Goal: Complete application form: Fill out and submit a form for a specific purpose

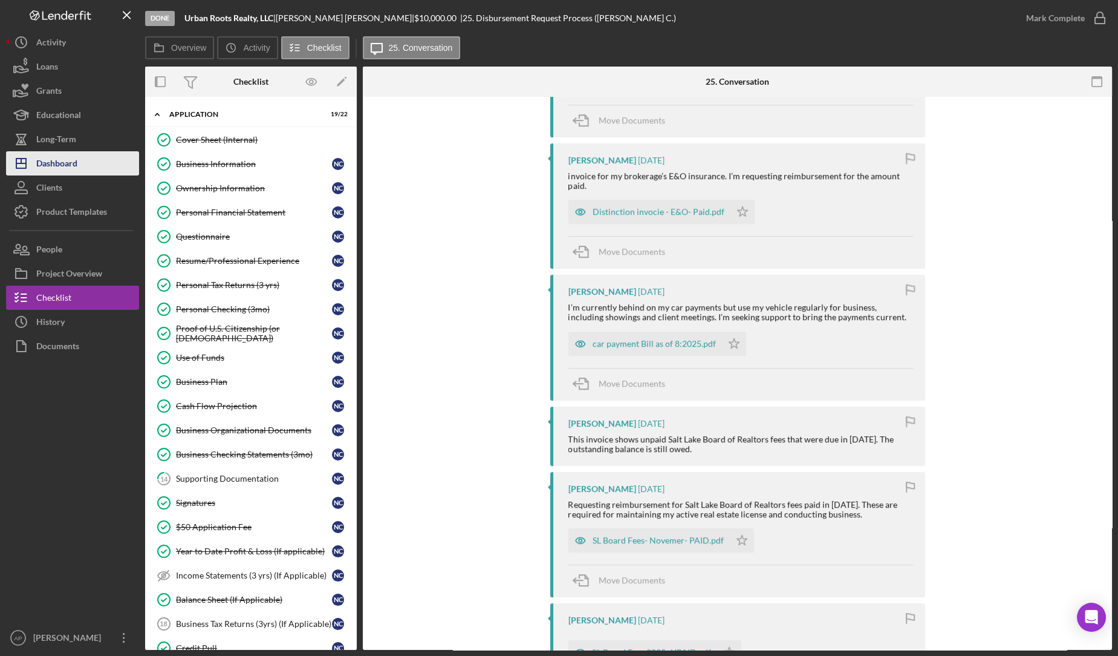
click at [91, 166] on button "Icon/Dashboard Dashboard" at bounding box center [72, 163] width 133 height 24
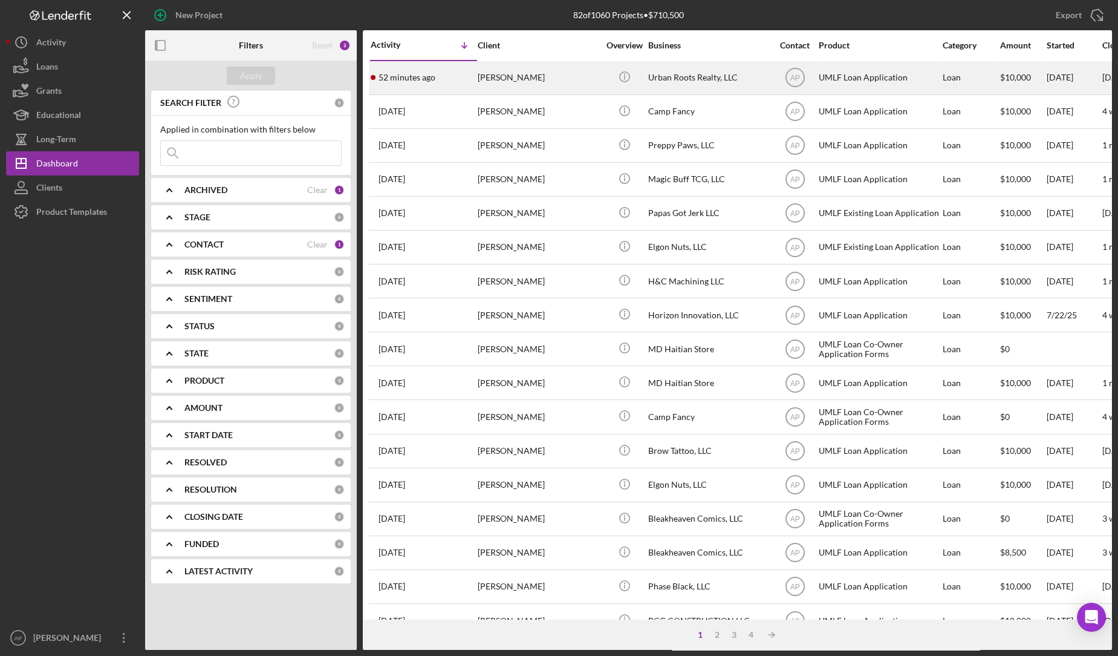
click at [578, 79] on div "[PERSON_NAME]" at bounding box center [538, 78] width 121 height 32
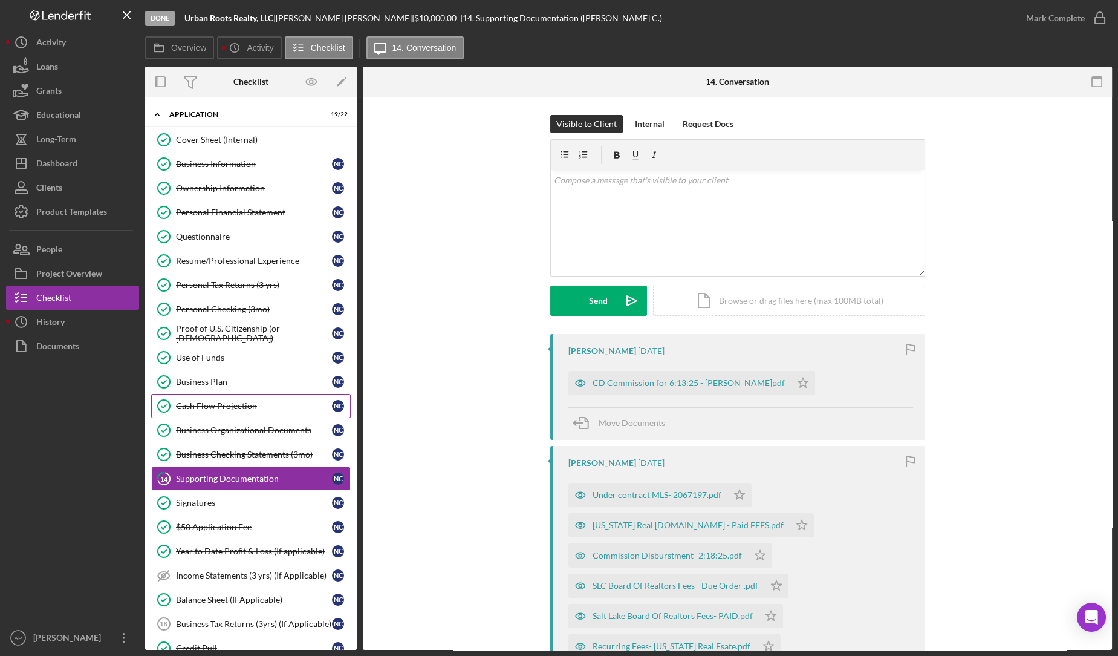
scroll to position [151, 0]
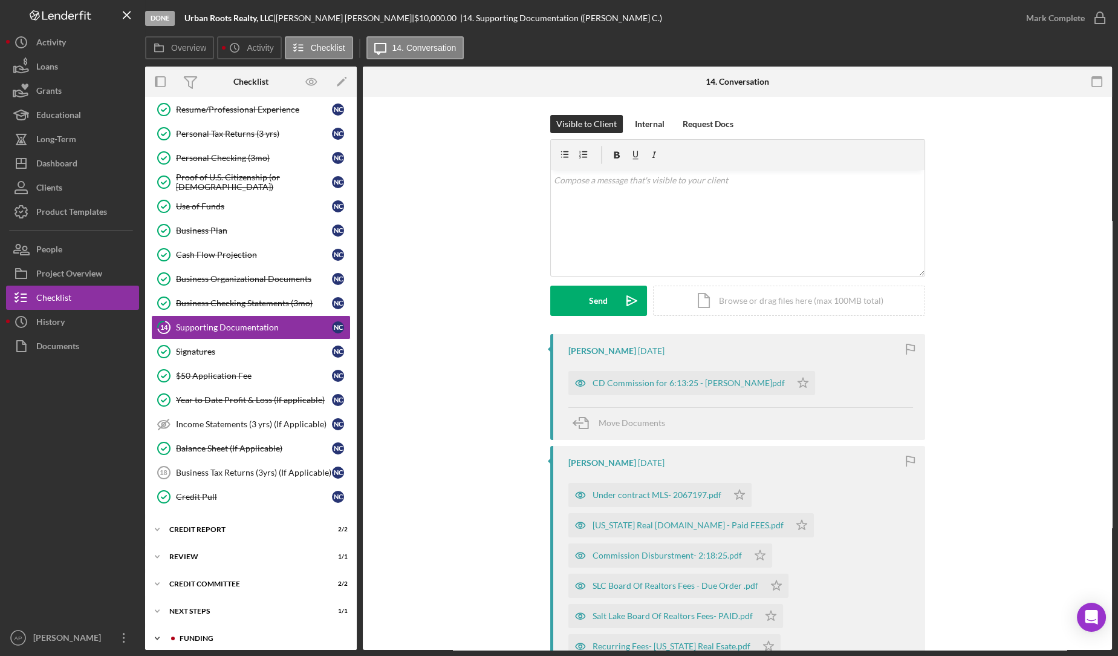
click at [214, 634] on div "Funding" at bounding box center [258, 637] width 178 height 7
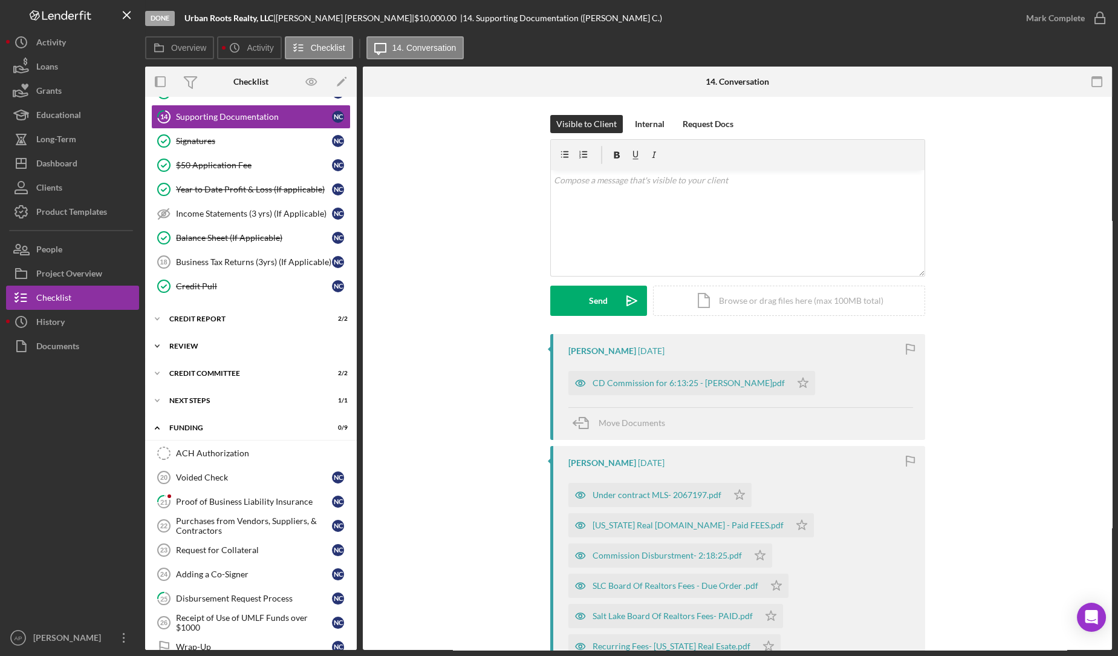
scroll to position [373, 0]
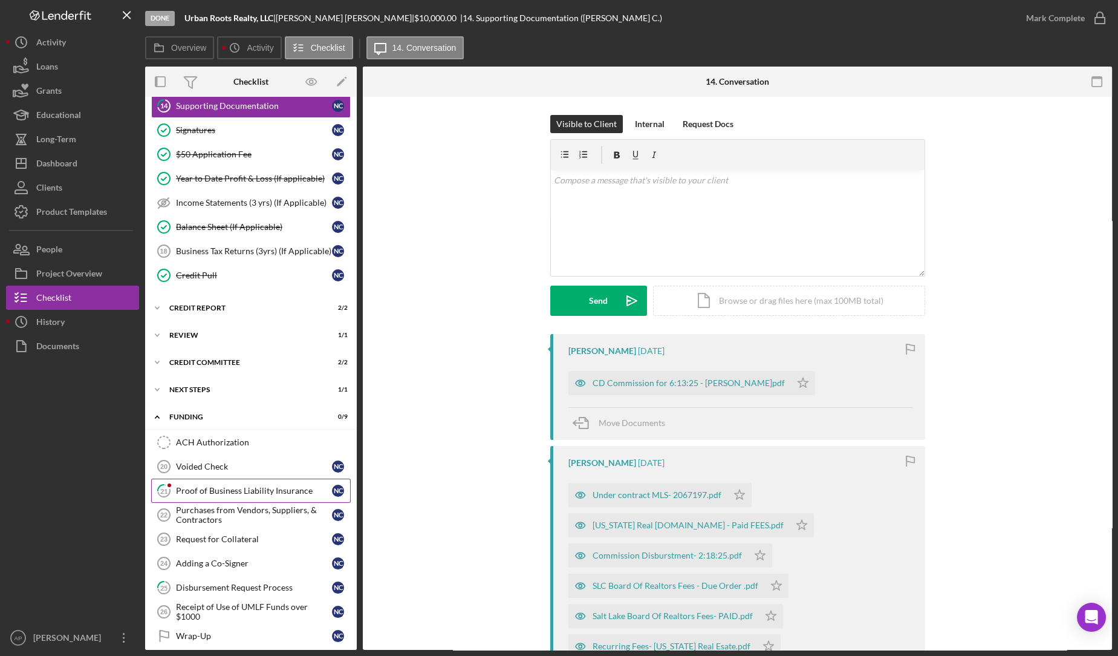
click at [247, 486] on div "Proof of Business Liability Insurance" at bounding box center [254, 491] width 156 height 10
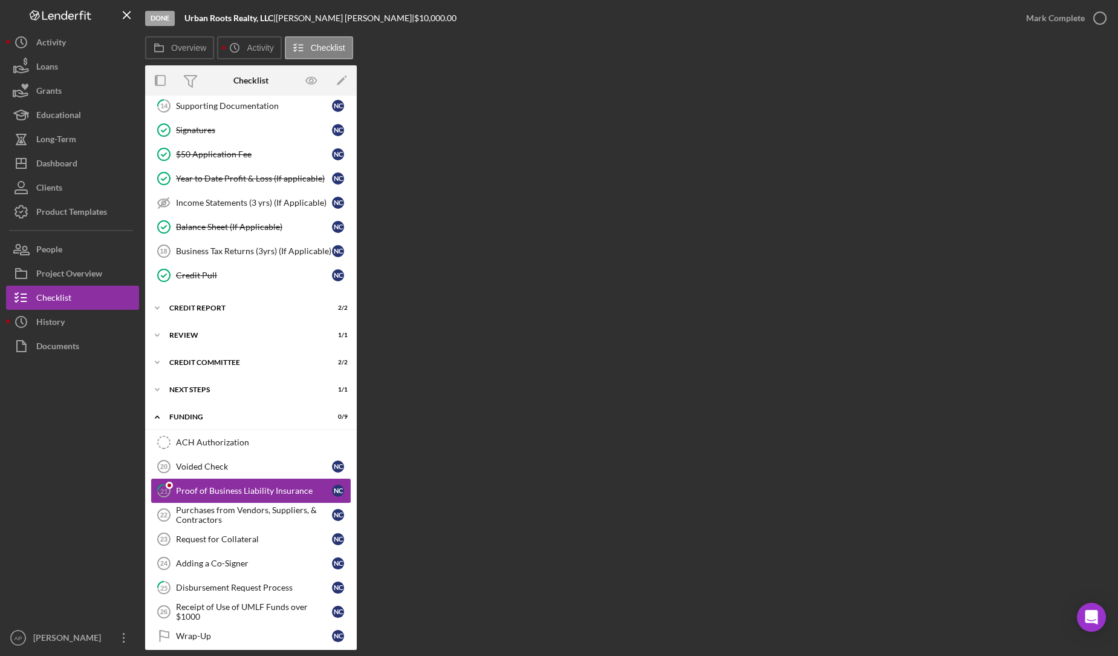
scroll to position [373, 0]
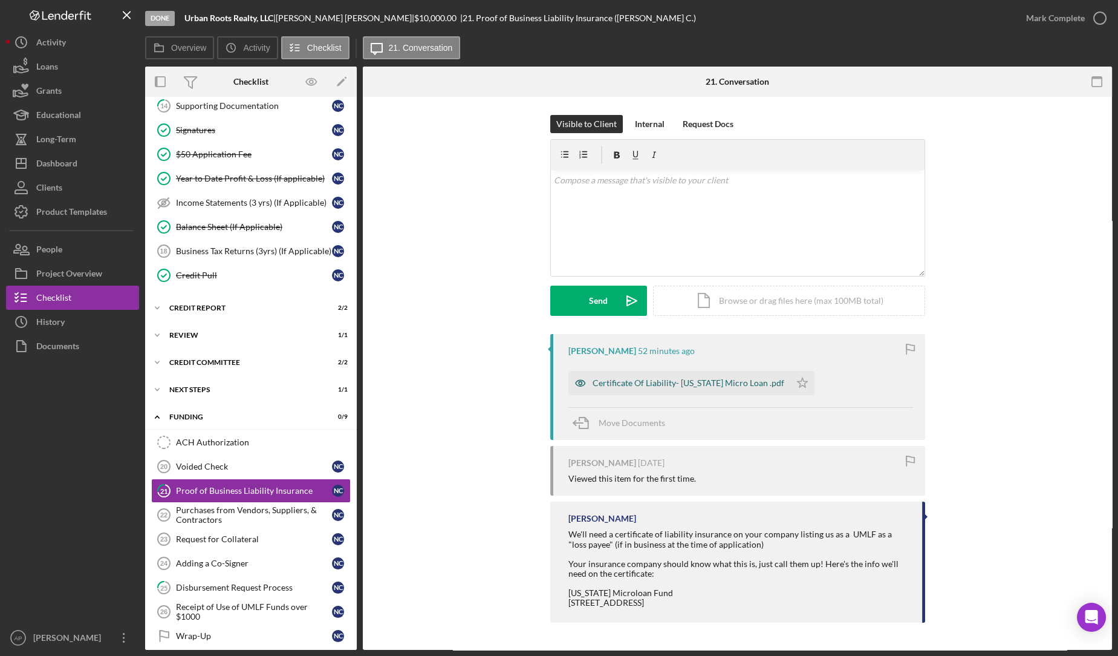
click at [670, 390] on div "Certificate Of Liability- [US_STATE] Micro Loan .pdf" at bounding box center [680, 383] width 222 height 24
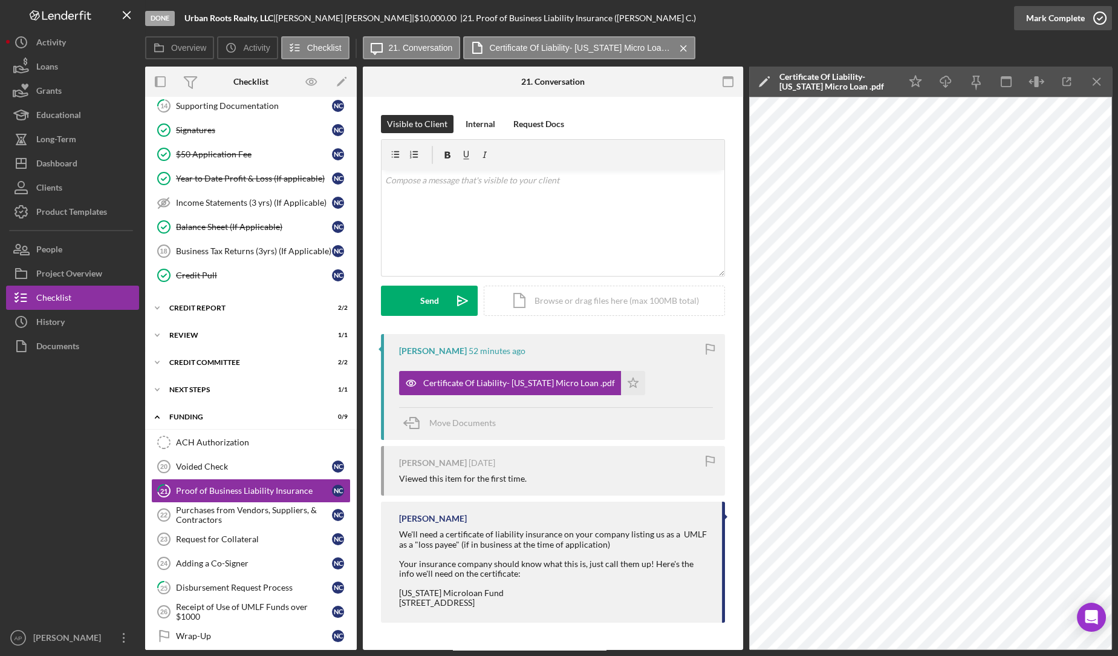
click at [1091, 21] on icon "button" at bounding box center [1100, 18] width 30 height 30
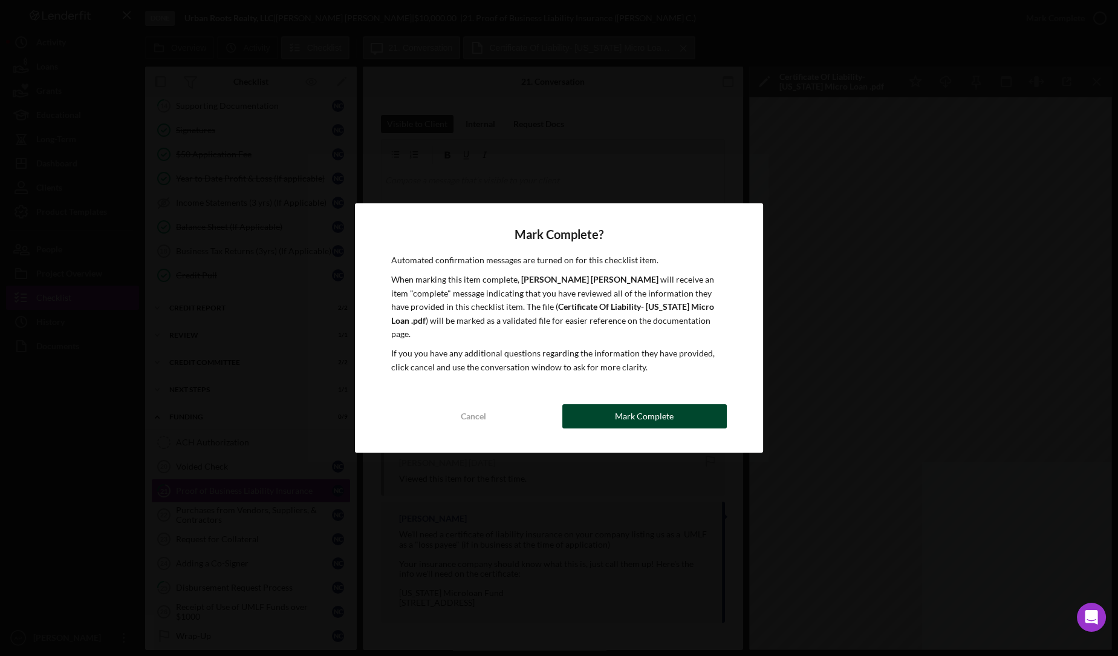
click at [662, 409] on div "Mark Complete" at bounding box center [644, 416] width 59 height 24
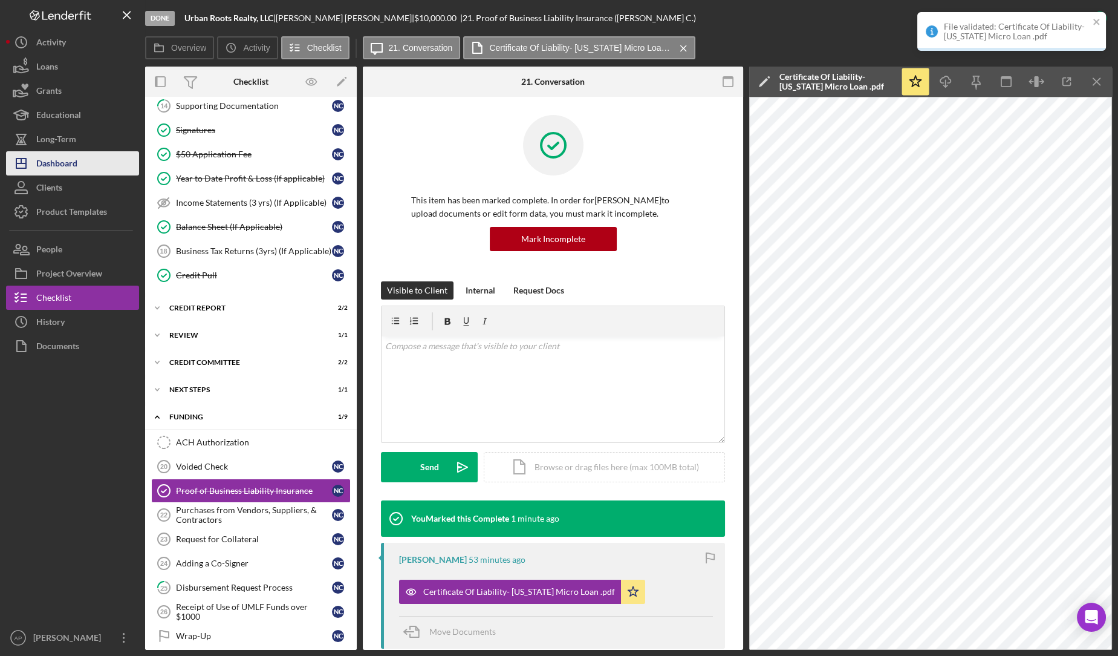
click at [67, 160] on div "Dashboard" at bounding box center [56, 164] width 41 height 27
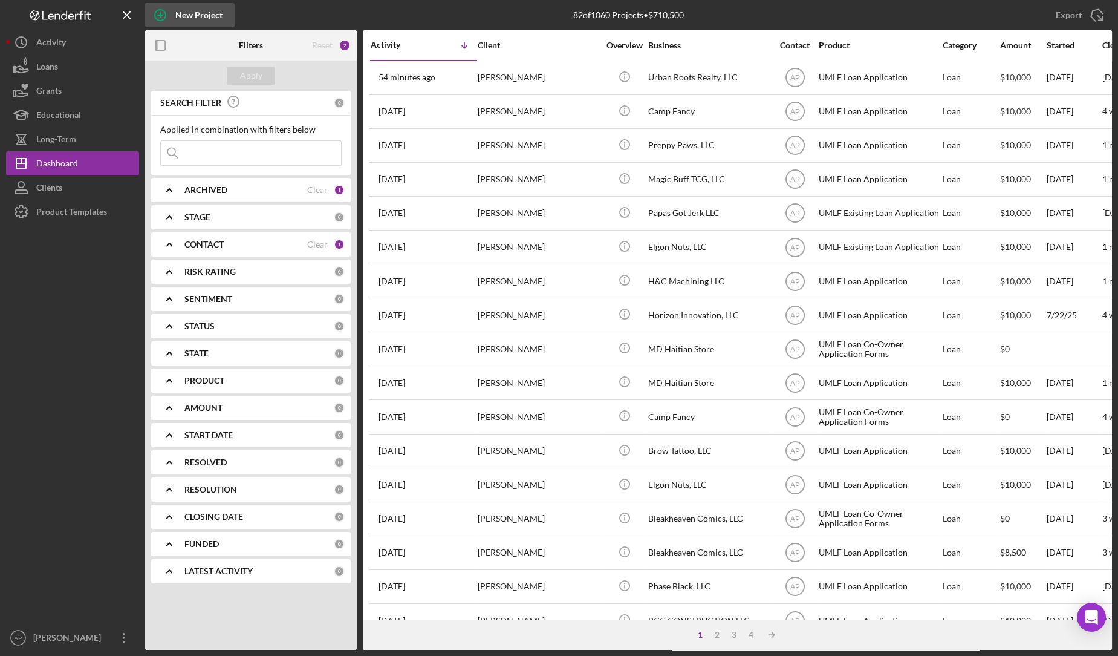
click at [178, 8] on div "New Project" at bounding box center [198, 15] width 47 height 24
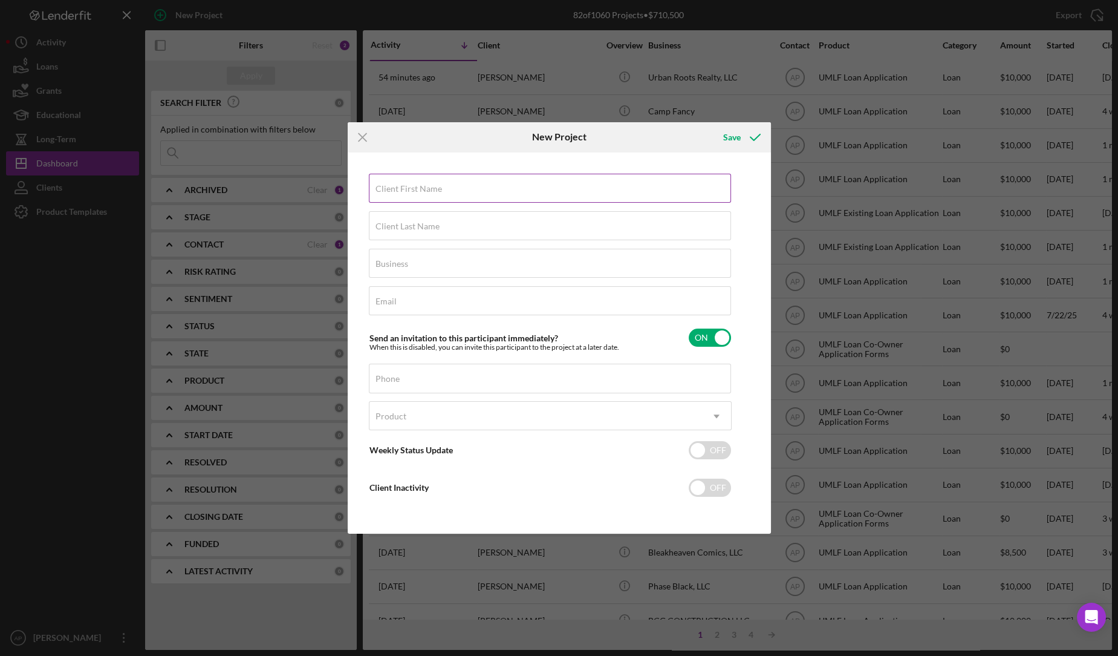
click at [419, 185] on label "Client First Name" at bounding box center [409, 189] width 67 height 10
click at [419, 185] on input "Client First Name" at bounding box center [550, 188] width 362 height 29
type input "[PERSON_NAME]"
type input "Goeceritz"
click at [521, 264] on input "Business" at bounding box center [550, 263] width 362 height 29
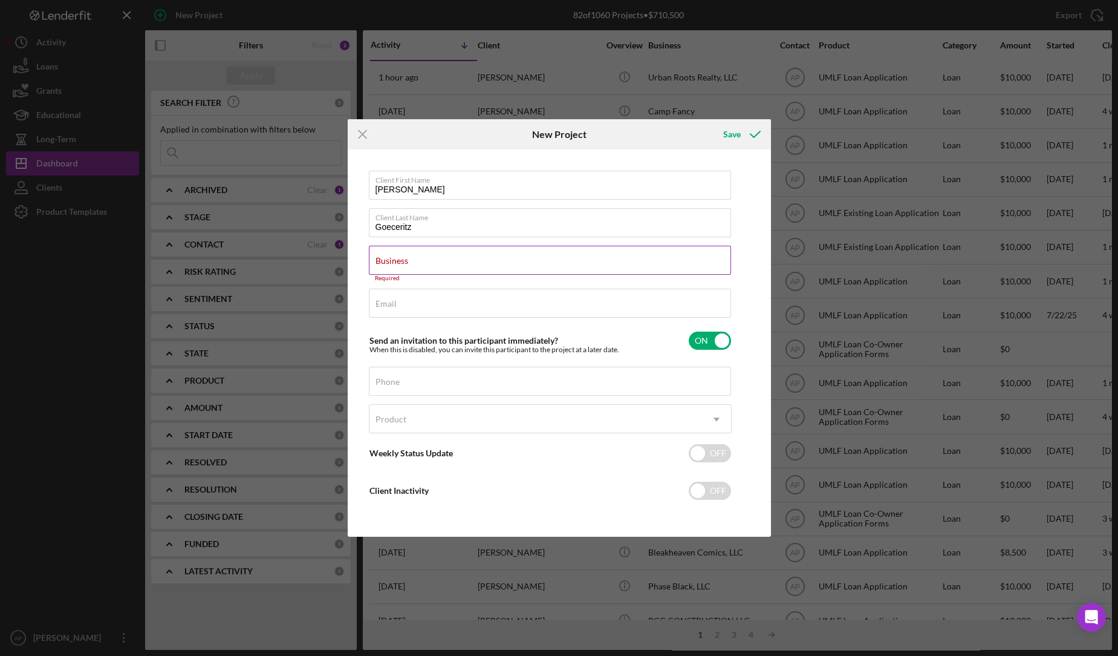
click at [564, 259] on div "Business Required" at bounding box center [550, 264] width 363 height 36
click at [466, 262] on input "Business" at bounding box center [550, 260] width 362 height 29
paste input "[PERSON_NAME][EMAIL_ADDRESS][DOMAIN_NAME]"
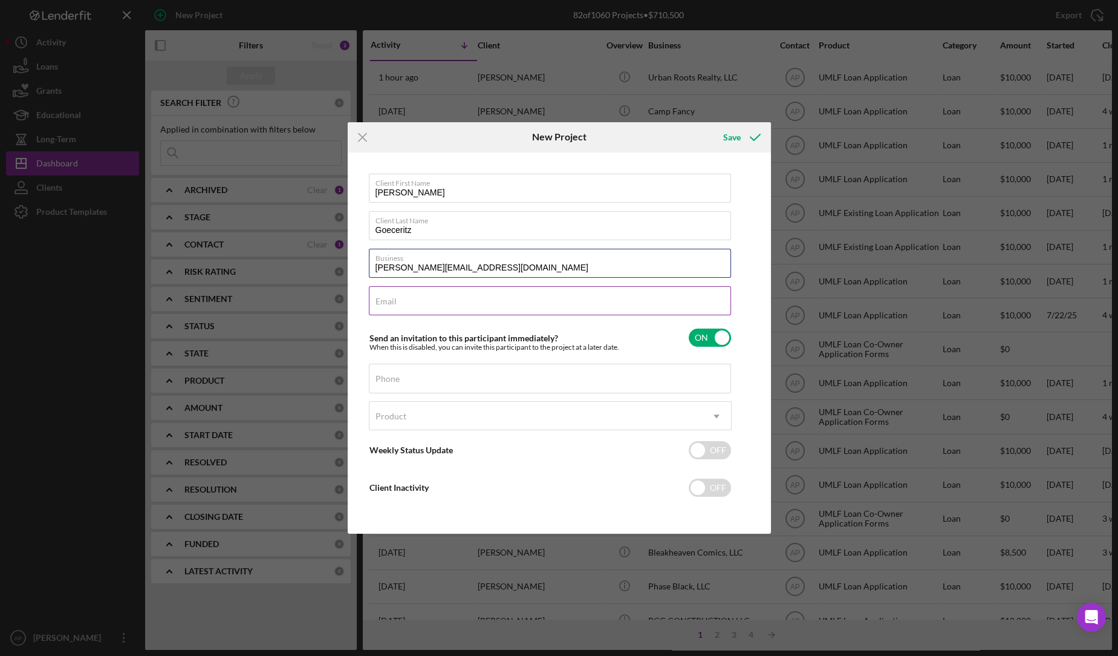
type input "[PERSON_NAME][EMAIL_ADDRESS][DOMAIN_NAME]"
click at [447, 304] on input "Email" at bounding box center [550, 300] width 362 height 29
paste input "[PERSON_NAME][EMAIL_ADDRESS][DOMAIN_NAME]"
type input "[PERSON_NAME][EMAIL_ADDRESS][DOMAIN_NAME]"
drag, startPoint x: 482, startPoint y: 266, endPoint x: 366, endPoint y: 267, distance: 116.1
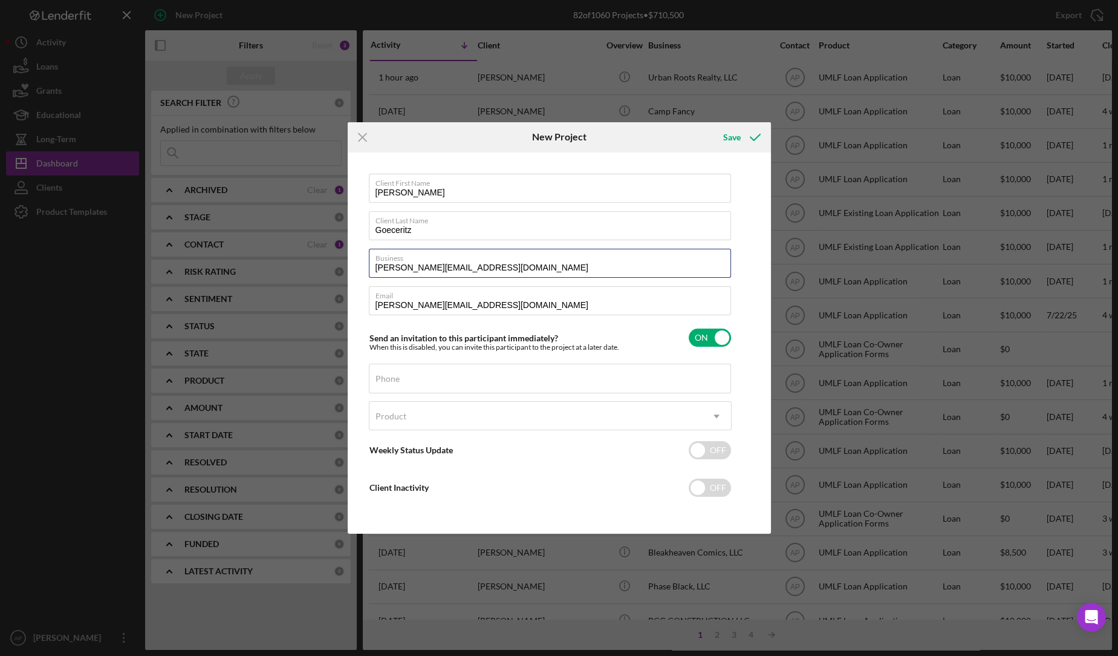
click at [366, 267] on div "Client First Name [PERSON_NAME] Client Last Name Goeceritz Business [PERSON_NAM…" at bounding box center [559, 343] width 417 height 376
paste input "3854886003"
type input "3854886003"
paste input "[PHONE_NUMBER]"
click at [406, 383] on input "[PHONE_NUMBER]" at bounding box center [550, 378] width 362 height 29
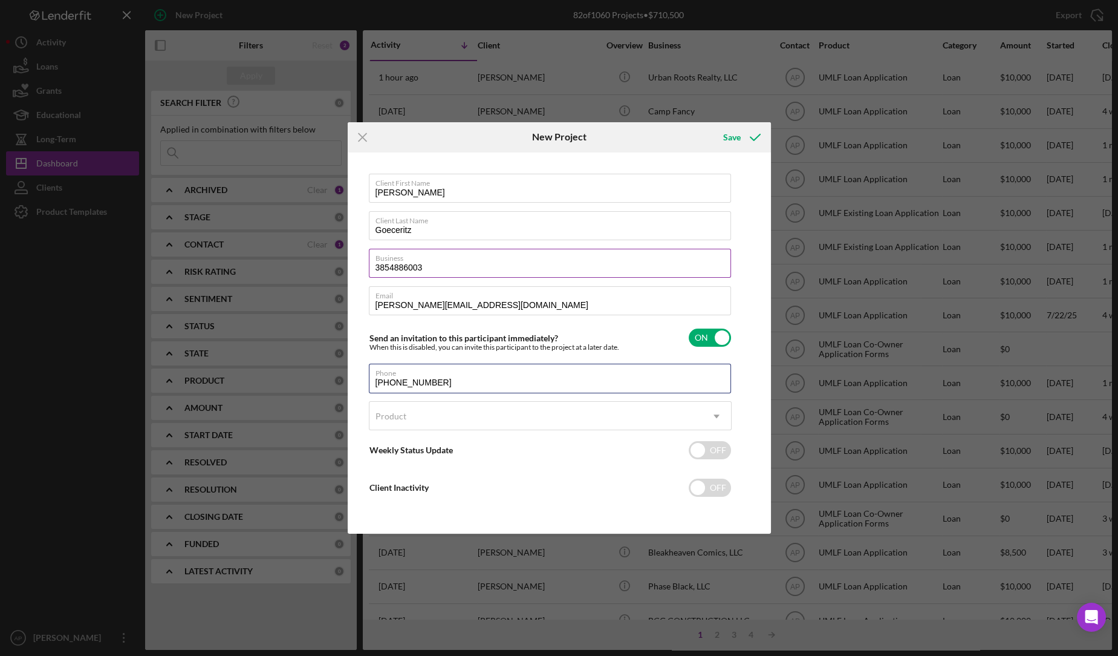
type input "[PHONE_NUMBER]"
drag, startPoint x: 438, startPoint y: 267, endPoint x: 367, endPoint y: 270, distance: 70.8
click at [367, 270] on div "Client First Name [PERSON_NAME] Client Last Name Goeceritz Business 3854886003 …" at bounding box center [559, 343] width 417 height 376
click at [460, 268] on input "3854886003" at bounding box center [550, 263] width 362 height 29
drag, startPoint x: 439, startPoint y: 267, endPoint x: 373, endPoint y: 270, distance: 65.4
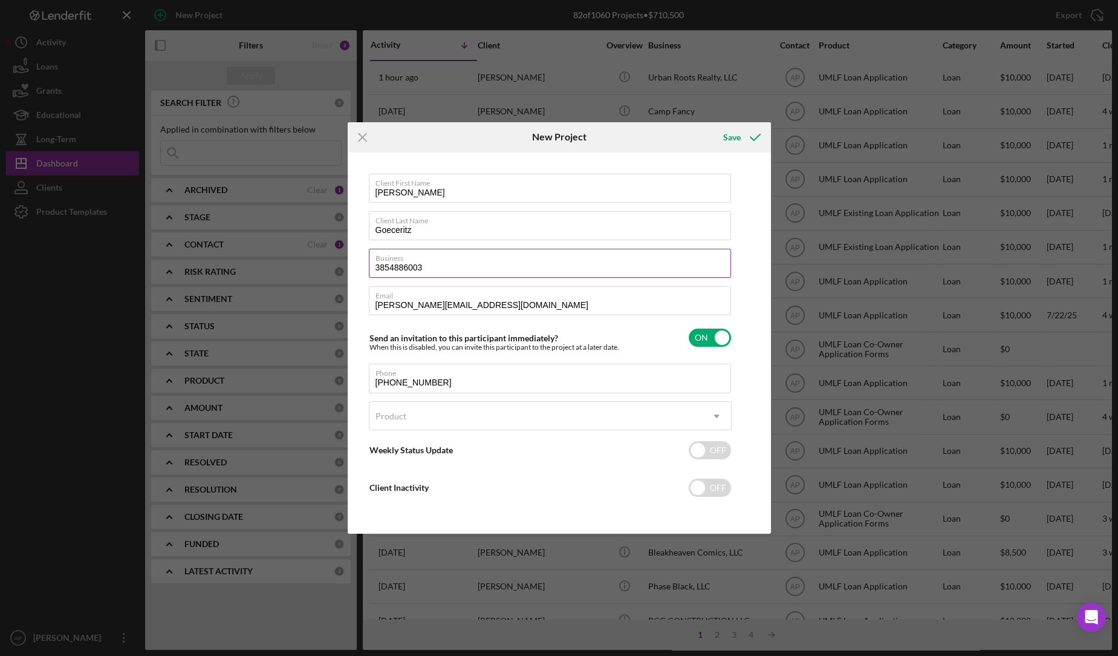
click at [373, 270] on input "3854886003" at bounding box center [550, 263] width 362 height 29
paste input "Mother Urbans Coffee"
type input "Mother Urbans Coffee"
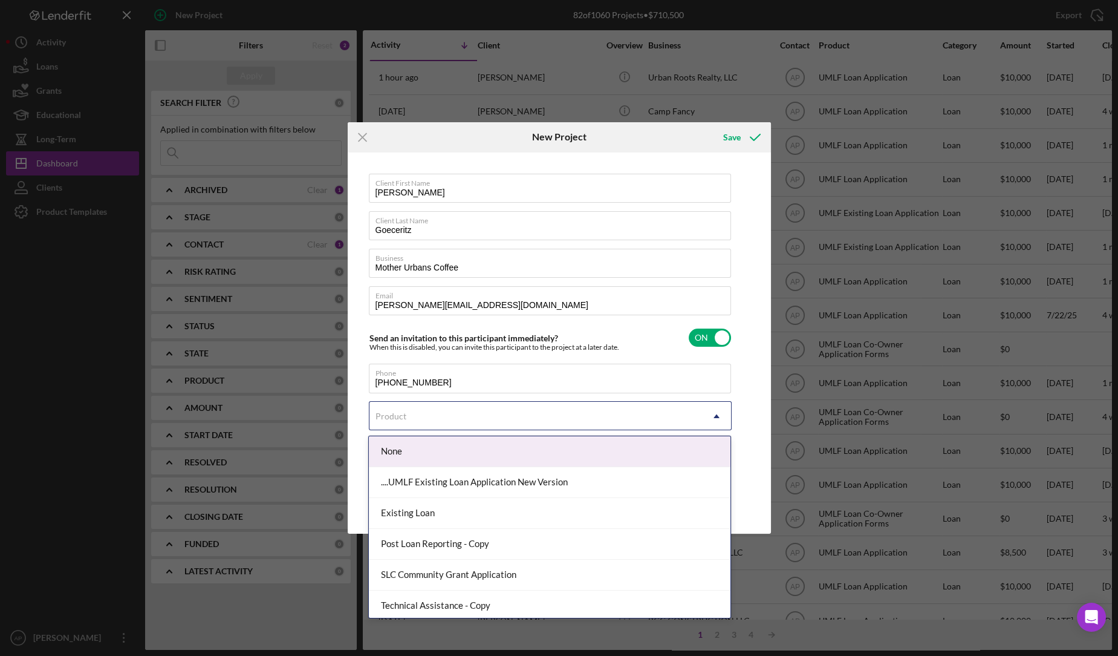
click at [418, 420] on div "Product" at bounding box center [536, 416] width 333 height 28
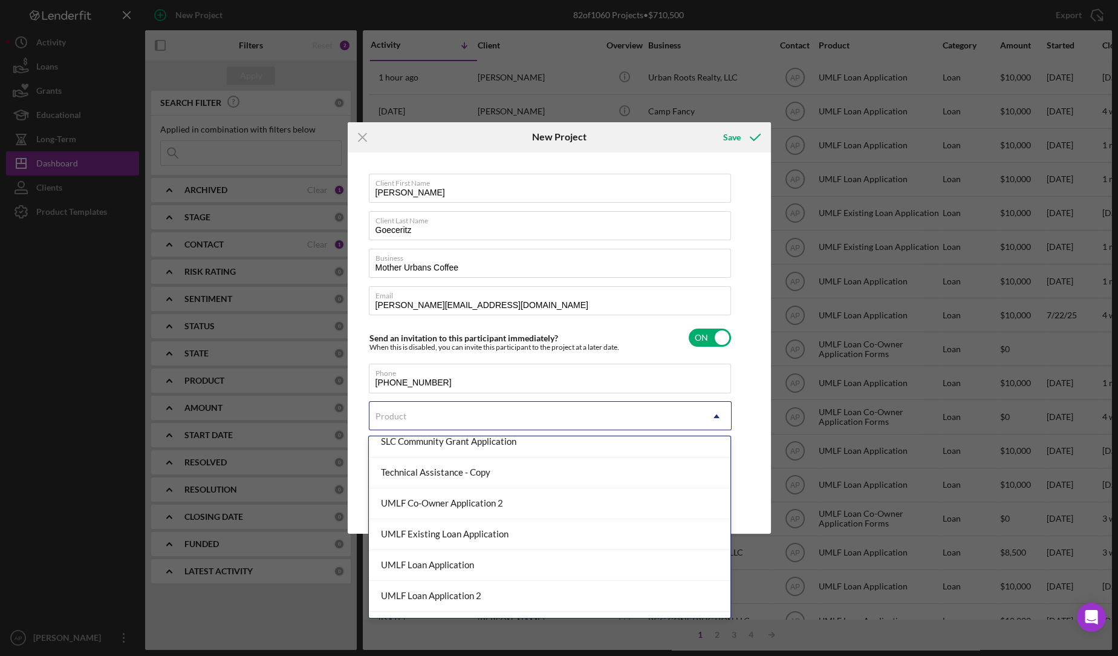
scroll to position [129, 0]
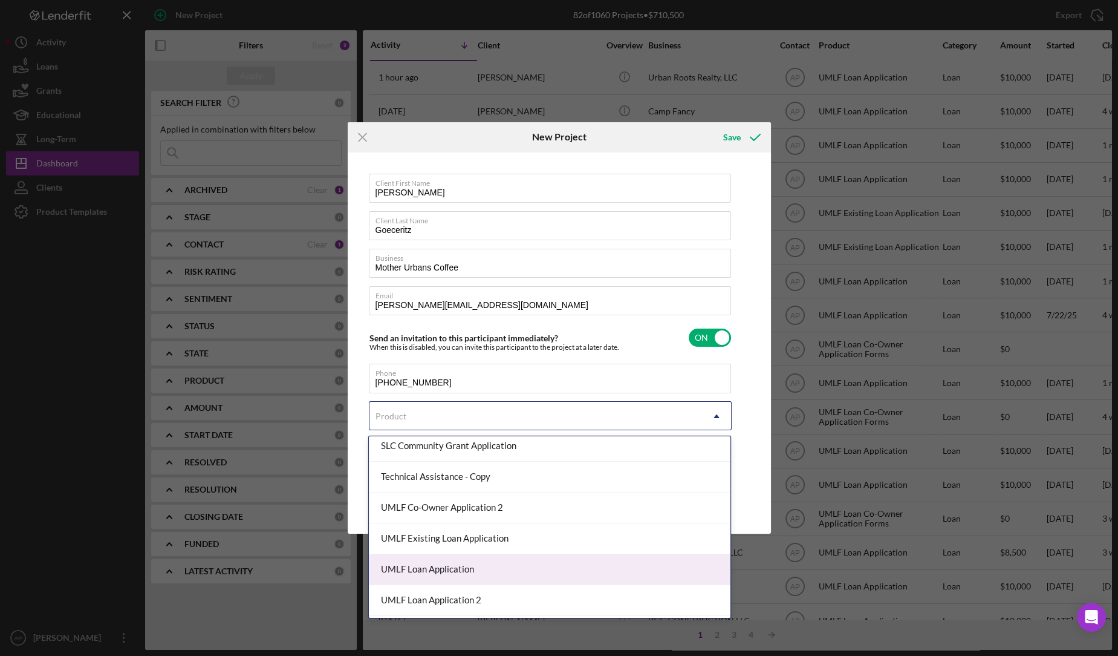
click at [429, 561] on div "UMLF Loan Application" at bounding box center [550, 569] width 362 height 31
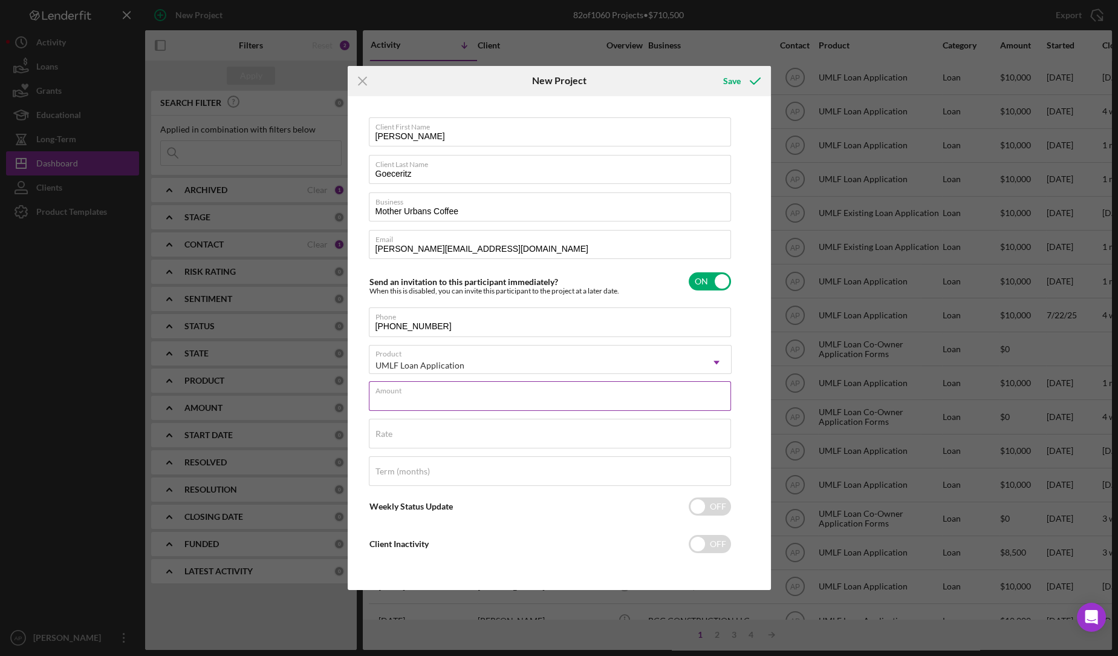
click at [456, 400] on input "Amount" at bounding box center [550, 395] width 362 height 29
type input "$10,000"
click at [740, 88] on icon "submit" at bounding box center [755, 81] width 30 height 30
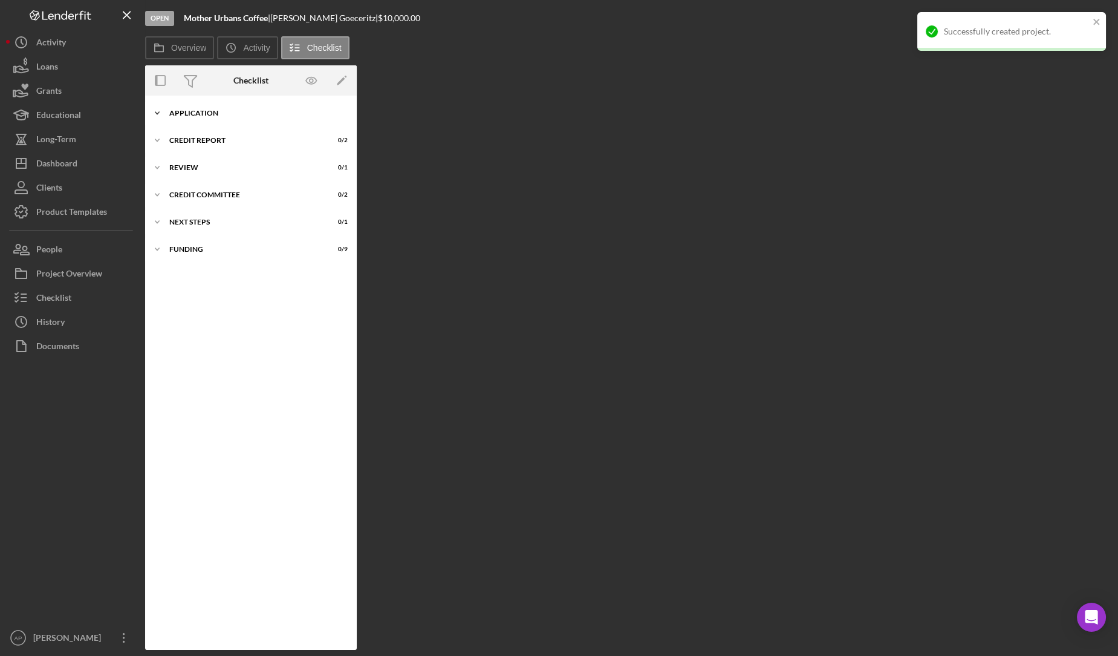
click at [210, 112] on div "Application" at bounding box center [255, 112] width 172 height 7
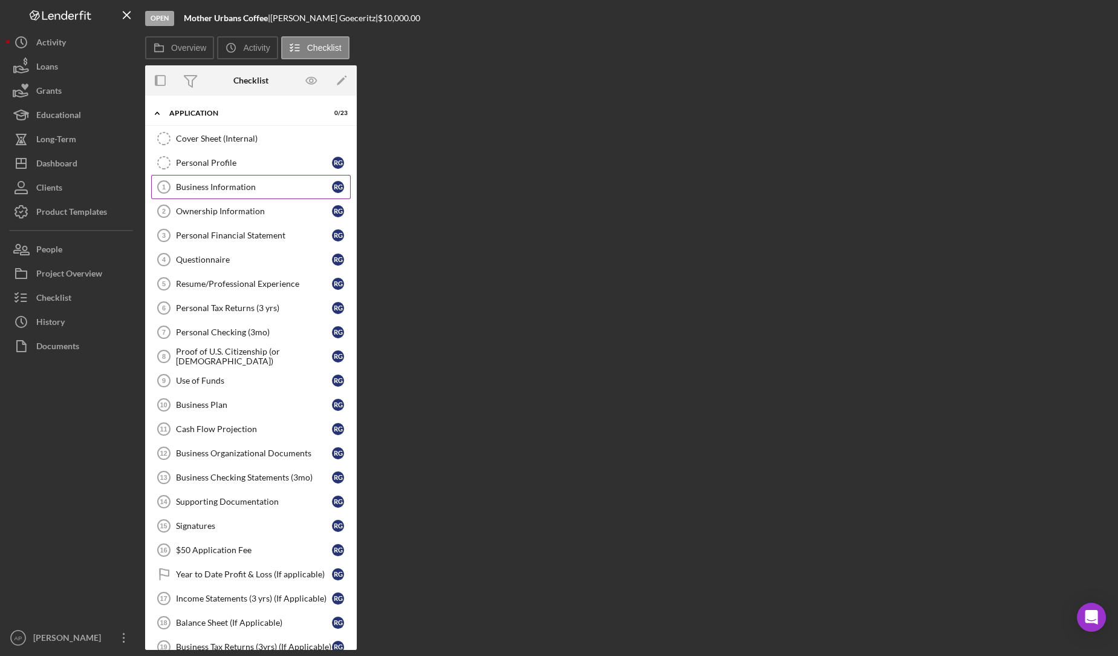
click at [218, 183] on div "Business Information" at bounding box center [254, 187] width 156 height 10
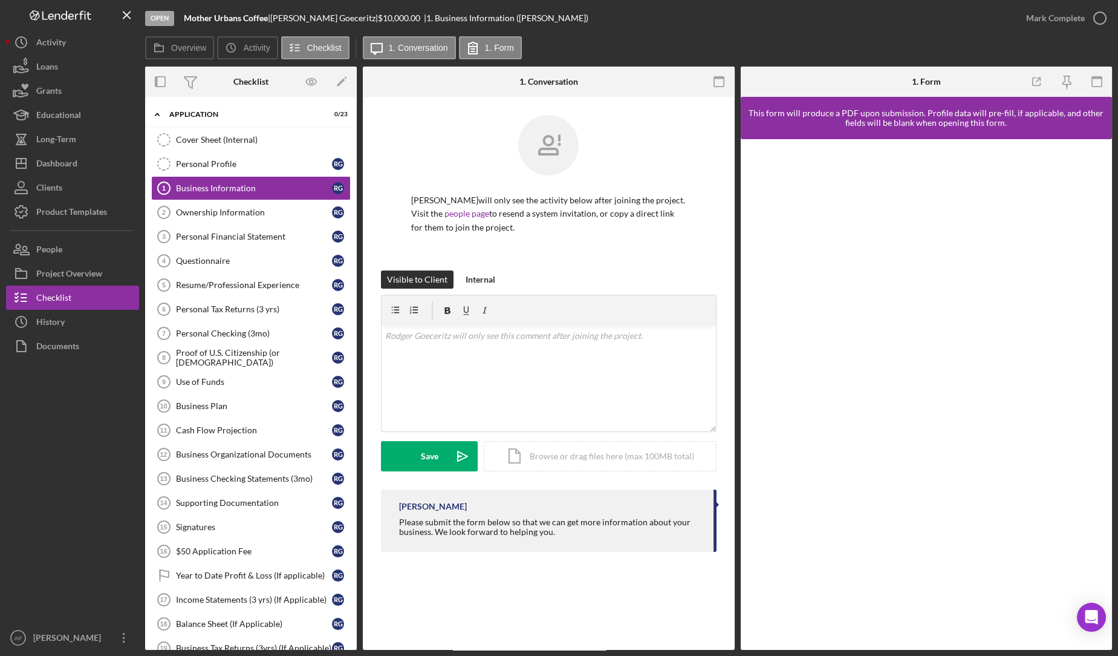
click at [448, 589] on div "Business Information 1 Business Information [PERSON_NAME] will only see the act…" at bounding box center [549, 373] width 372 height 553
click at [428, 345] on div "v Color teal Color pink Remove color Add row above Add row below Add column bef…" at bounding box center [549, 378] width 334 height 106
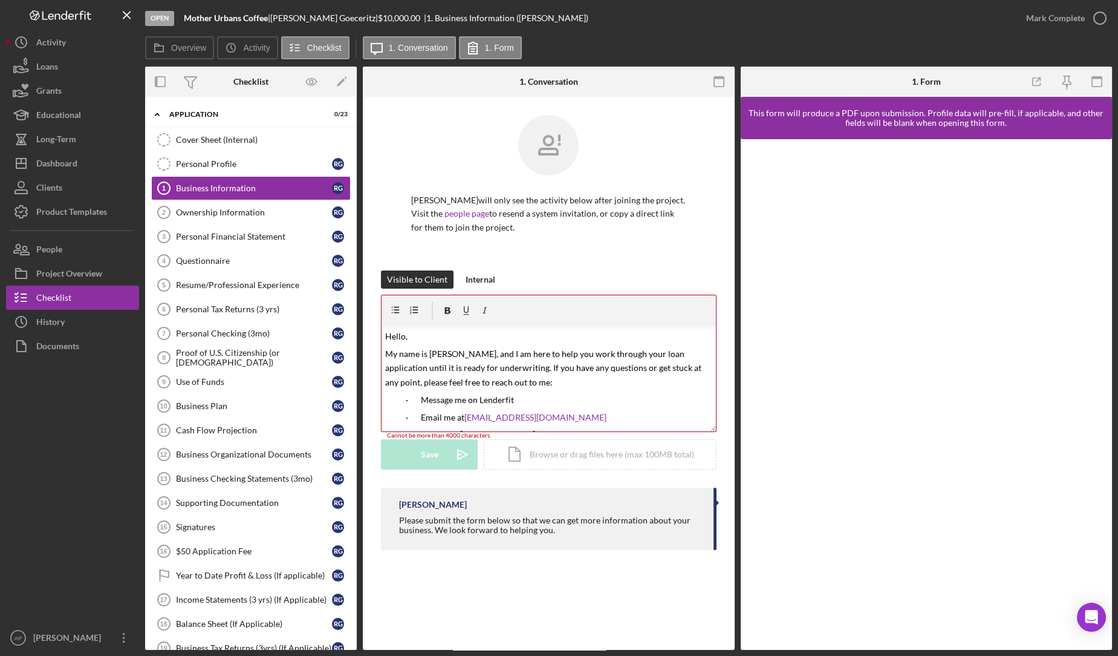
click at [405, 340] on span "Hello," at bounding box center [396, 336] width 22 height 10
click at [618, 457] on div "Icon/Document Browse or drag files here (max 100MB total) Tap to choose files o…" at bounding box center [600, 454] width 233 height 30
click at [594, 396] on div "UMLF - Advisor Policy Notice Letter.pdf 130K" at bounding box center [549, 408] width 334 height 46
click at [515, 377] on p "My name is [PERSON_NAME], and I am here to help you work through your loan appl…" at bounding box center [548, 368] width 327 height 42
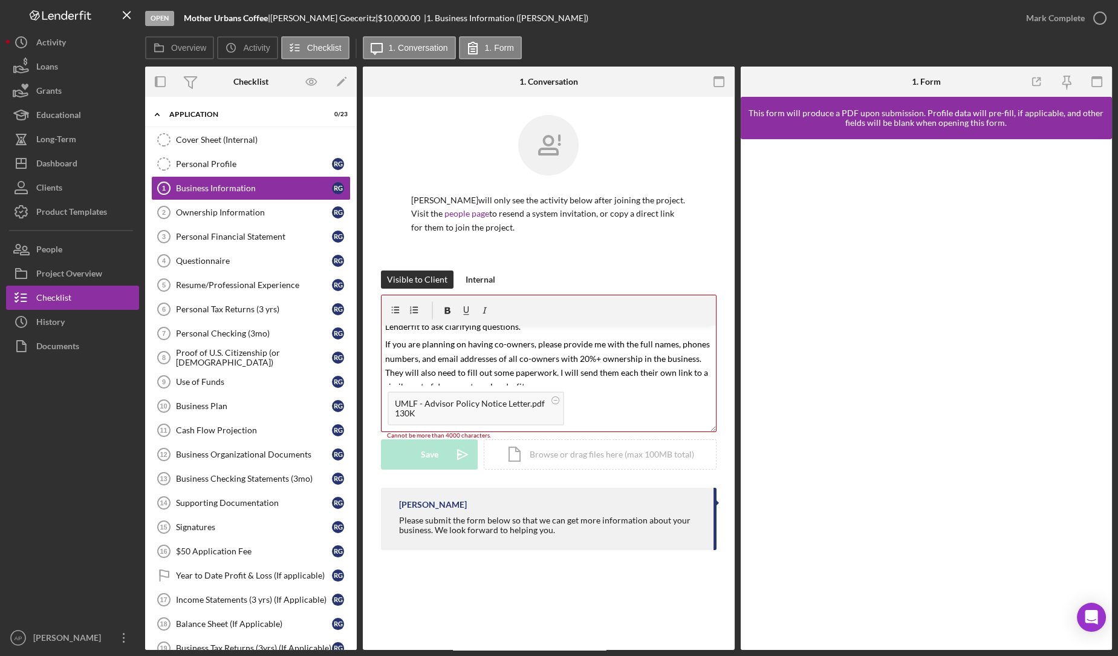
scroll to position [178, 0]
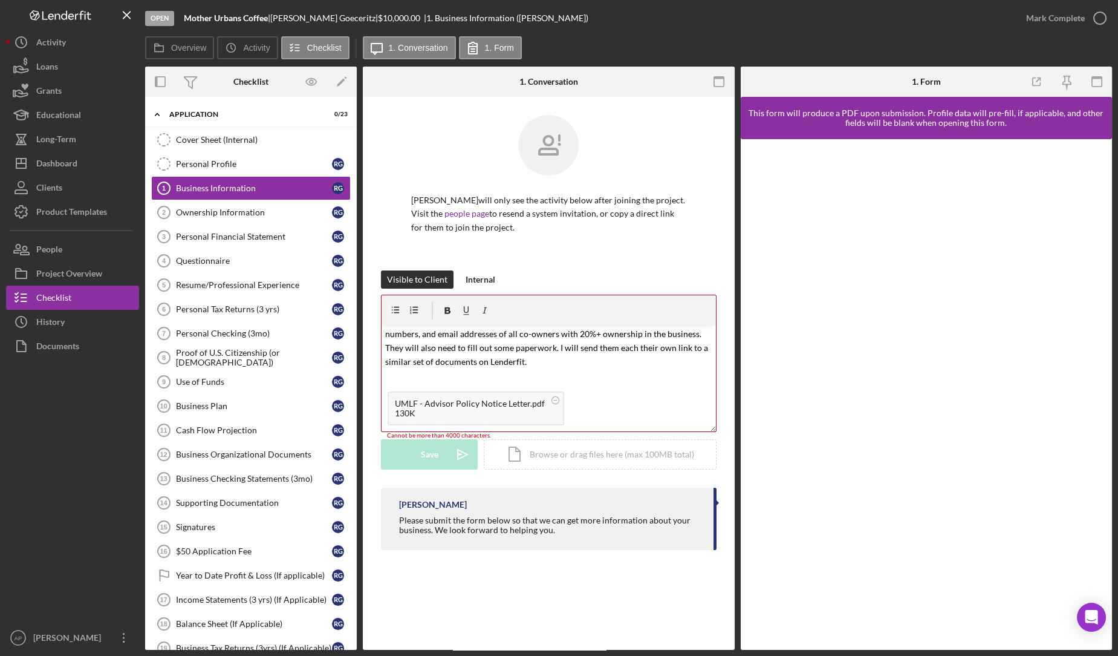
click at [532, 356] on p "If you are planning on having co-owners, please provide me with the full names,…" at bounding box center [548, 340] width 327 height 57
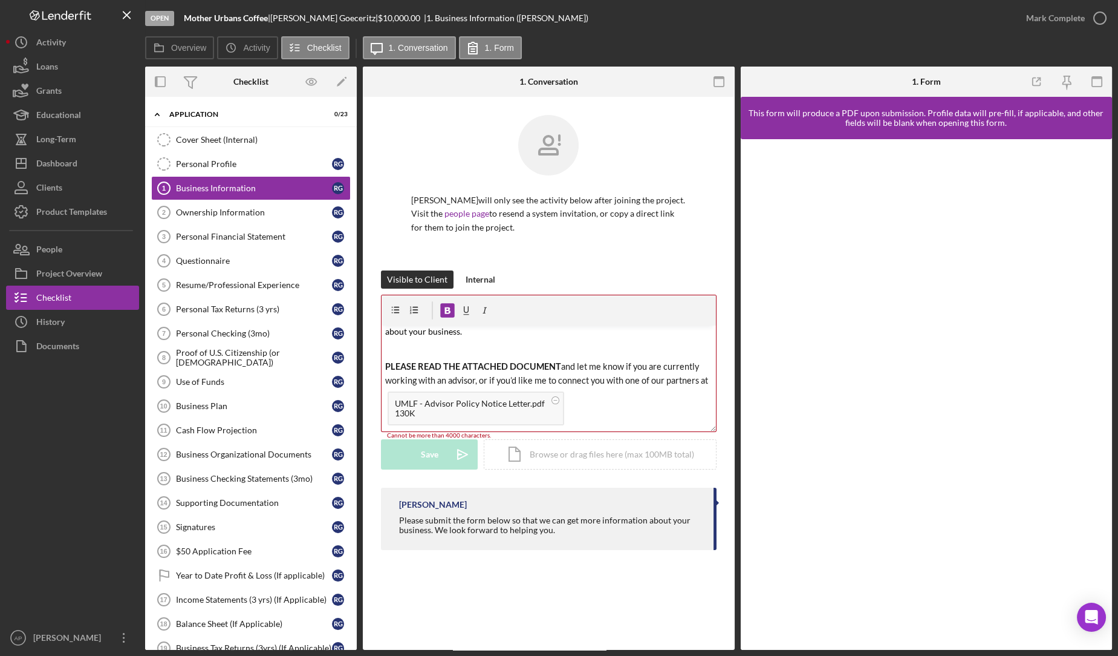
scroll to position [295, 0]
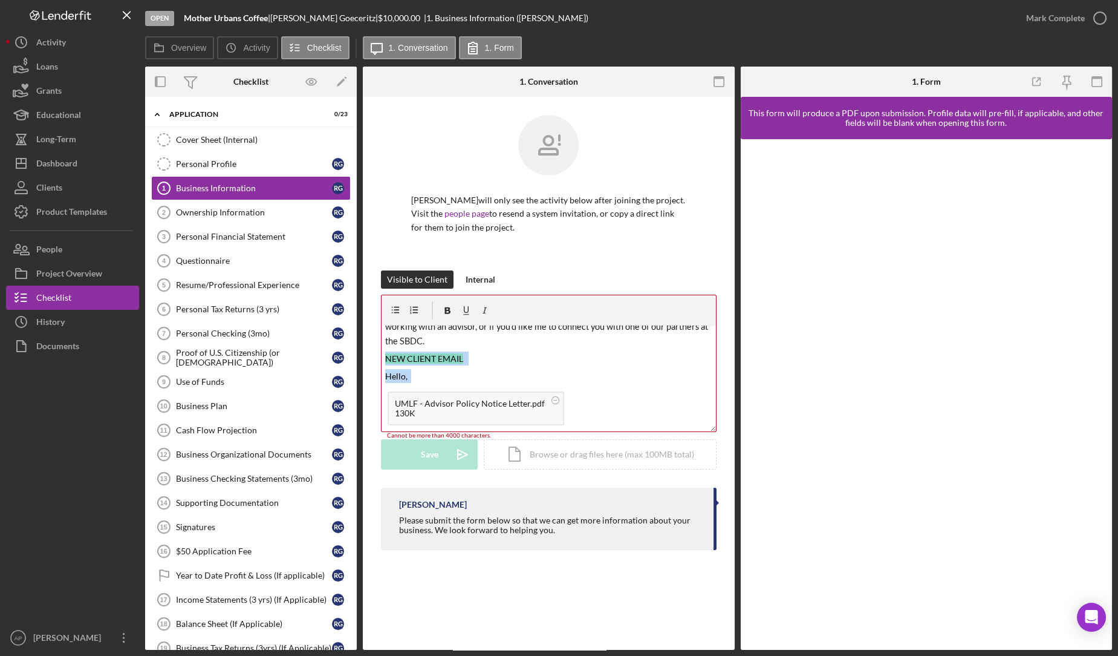
drag, startPoint x: 446, startPoint y: 358, endPoint x: 369, endPoint y: 358, distance: 77.4
click at [369, 358] on div "[PERSON_NAME] will only see the activity below after joining the project. Visit…" at bounding box center [549, 335] width 372 height 477
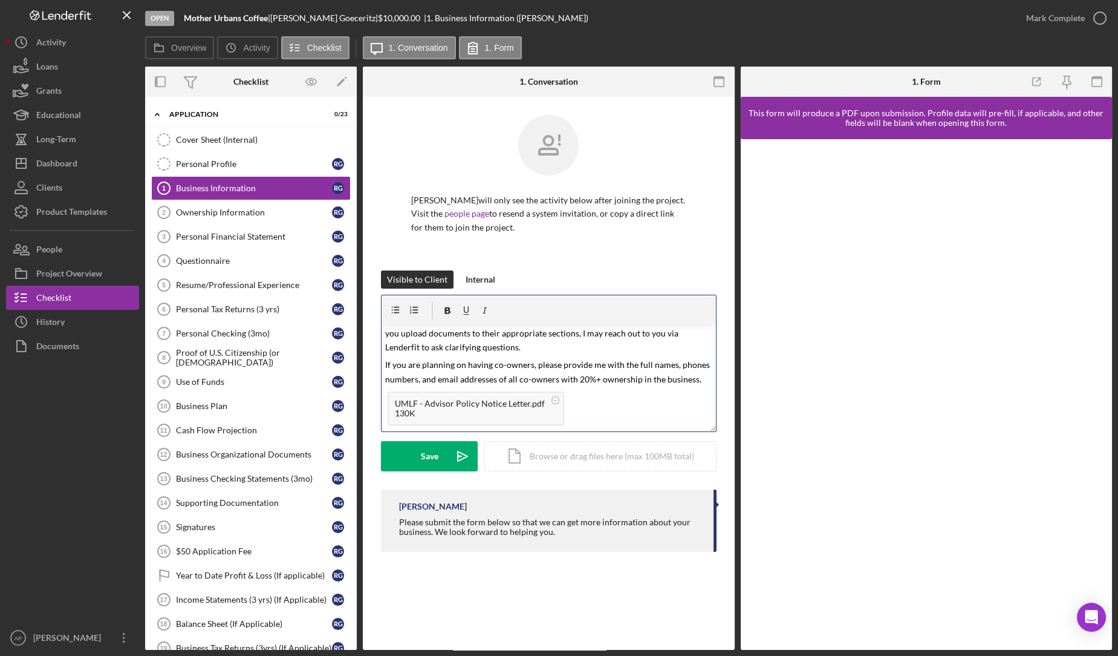
scroll to position [0, 0]
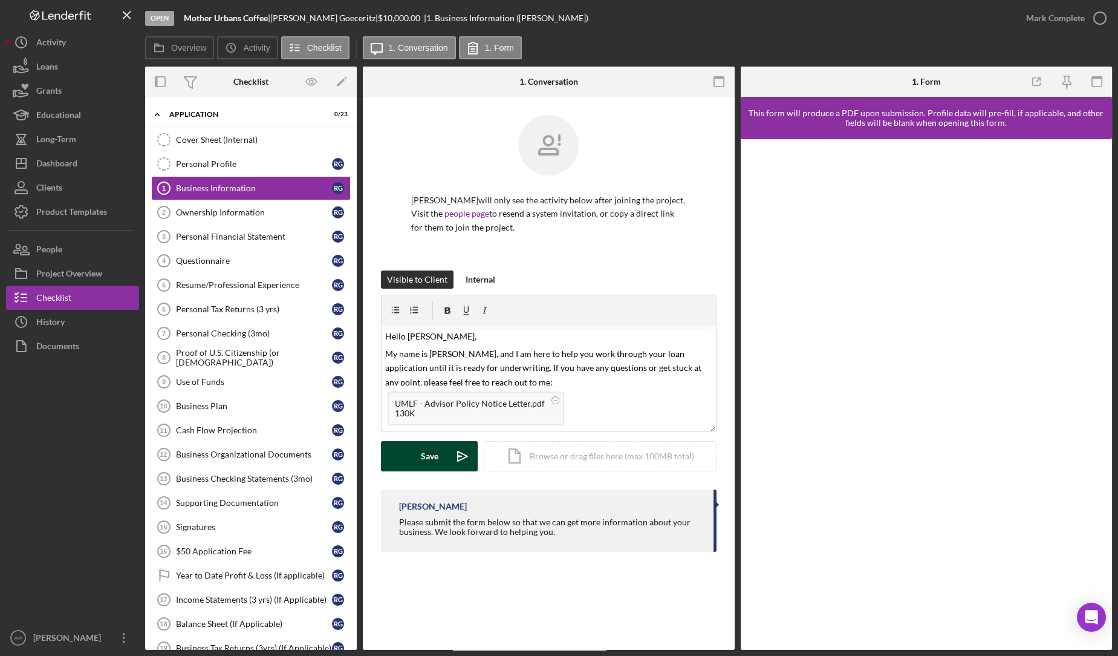
click at [435, 454] on div "Save" at bounding box center [430, 456] width 18 height 30
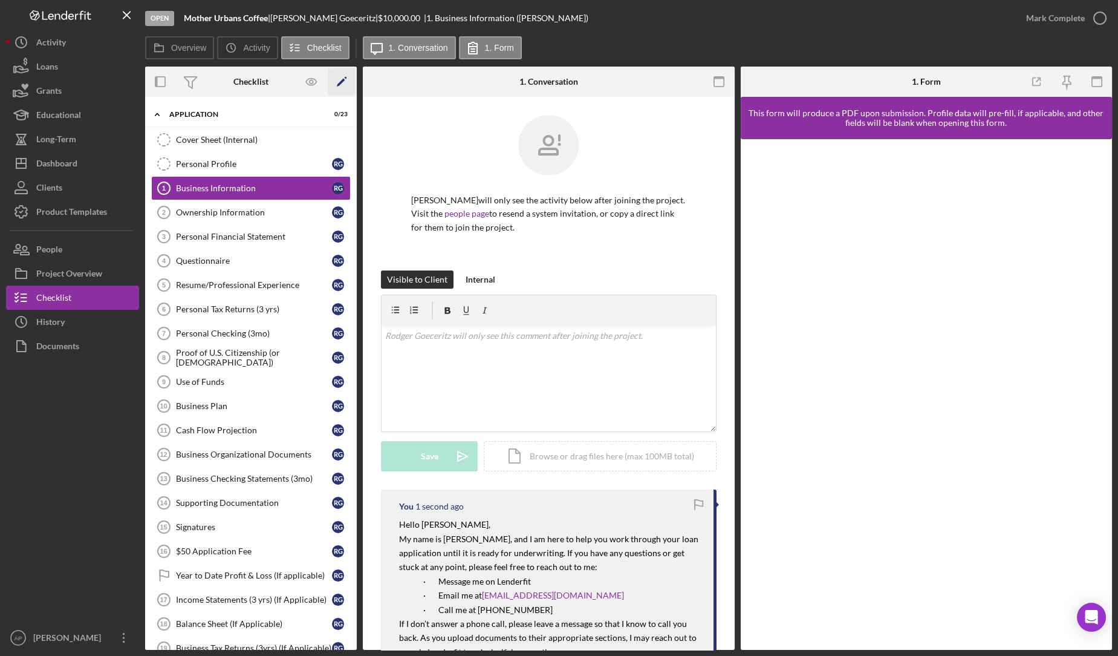
click at [345, 85] on icon "Icon/Edit" at bounding box center [341, 81] width 27 height 27
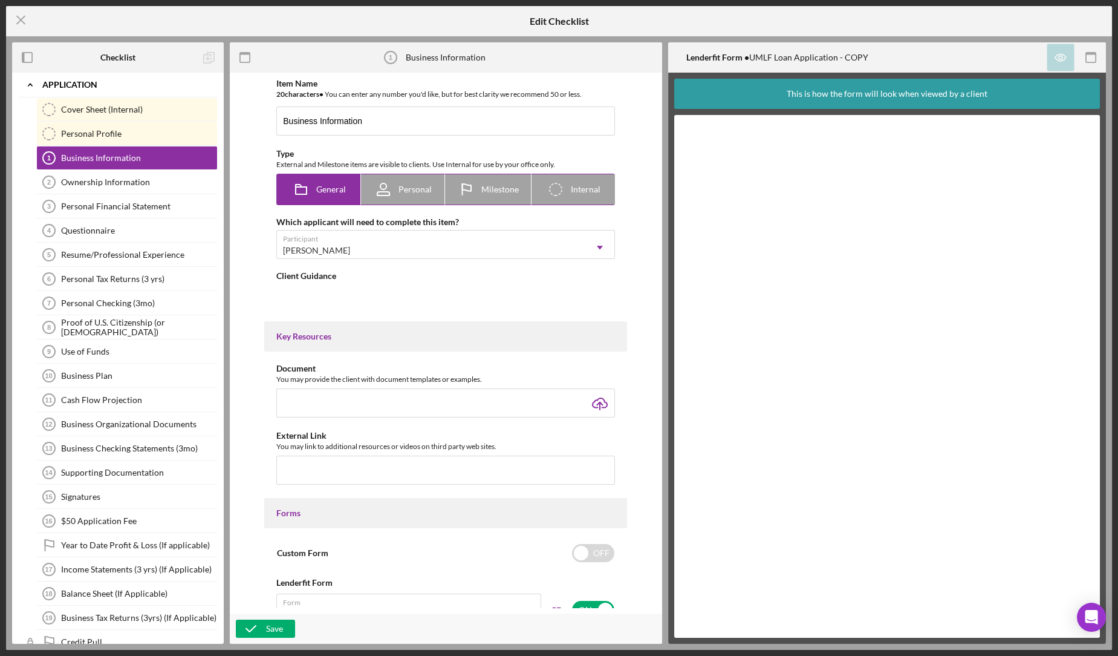
type textarea "<div>Please submit the form below so that we can get more information about you…"
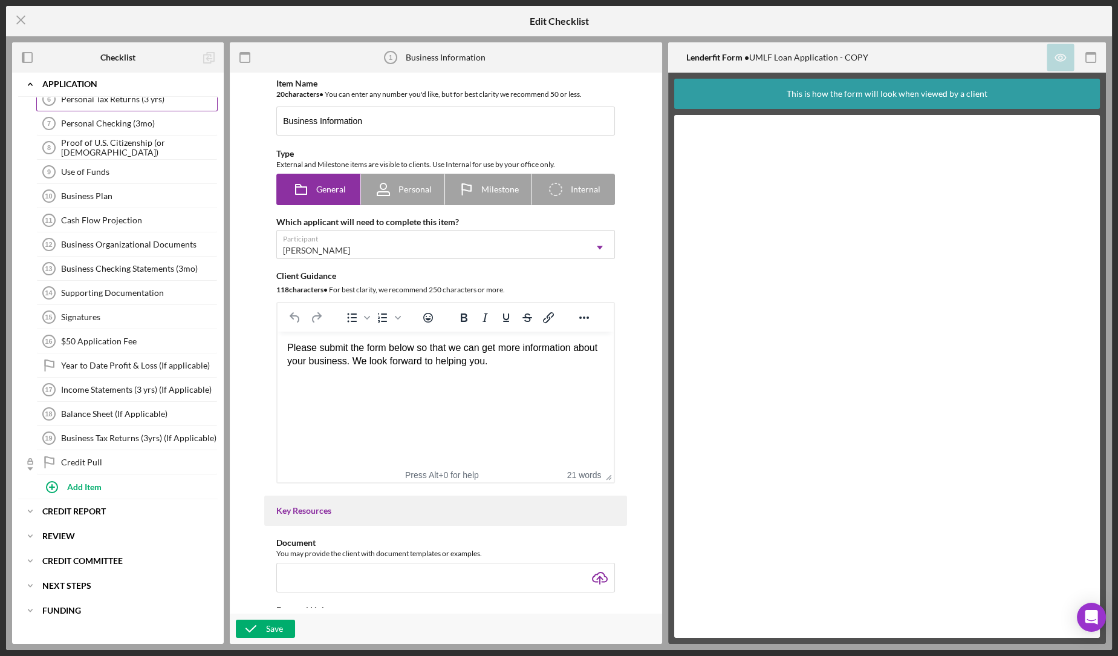
scroll to position [181, 0]
click at [93, 359] on div "Year to Date Profit & Loss (If applicable)" at bounding box center [139, 364] width 156 height 10
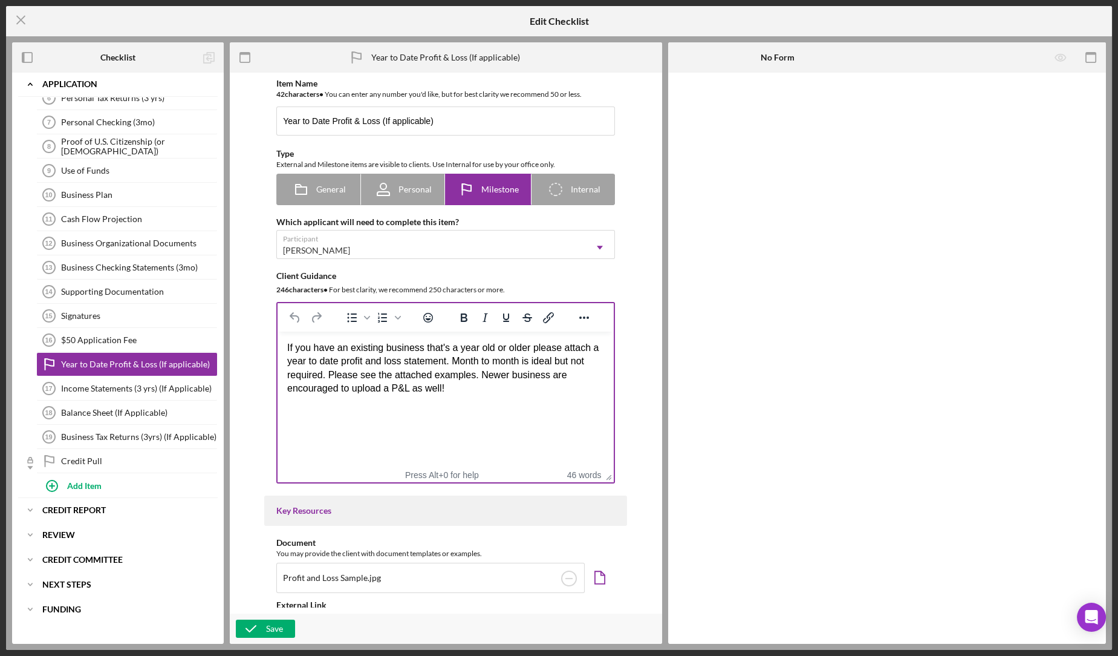
scroll to position [755, 0]
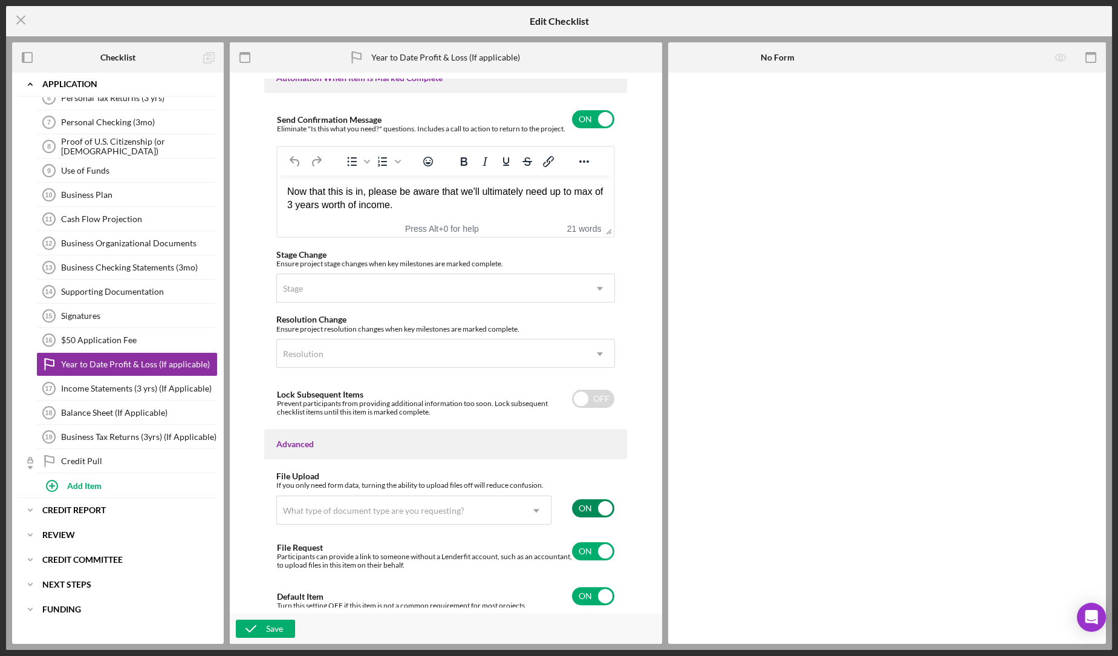
click at [589, 508] on input "checkbox" at bounding box center [593, 508] width 42 height 18
checkbox input "false"
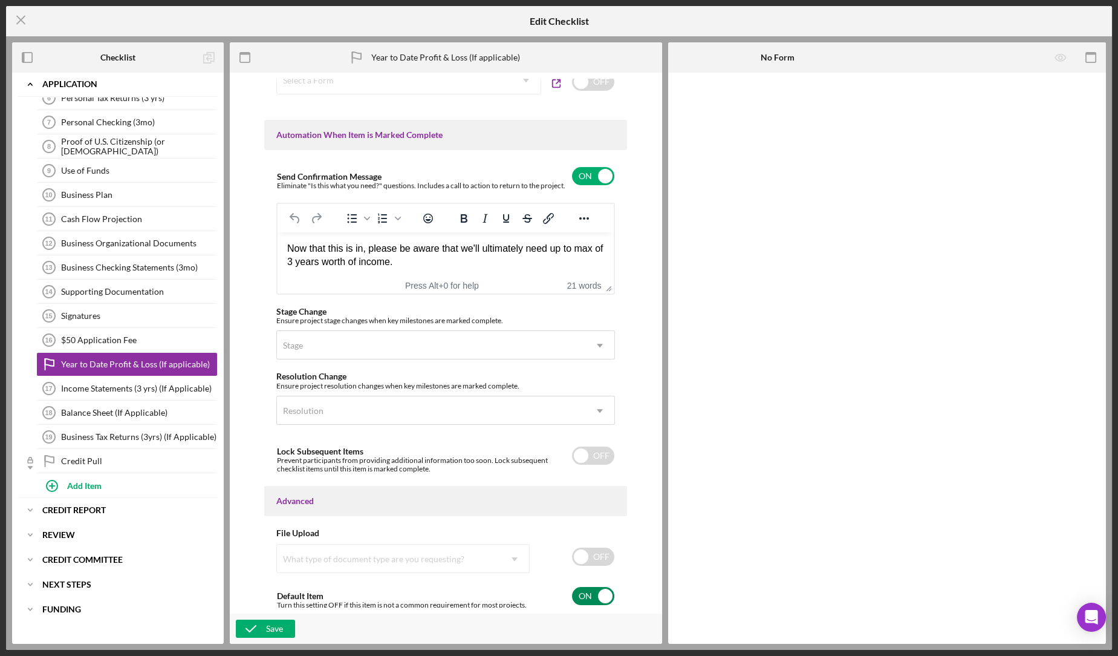
click at [596, 596] on input "checkbox" at bounding box center [593, 596] width 42 height 18
checkbox input "false"
click at [286, 627] on button "Save" at bounding box center [265, 628] width 59 height 18
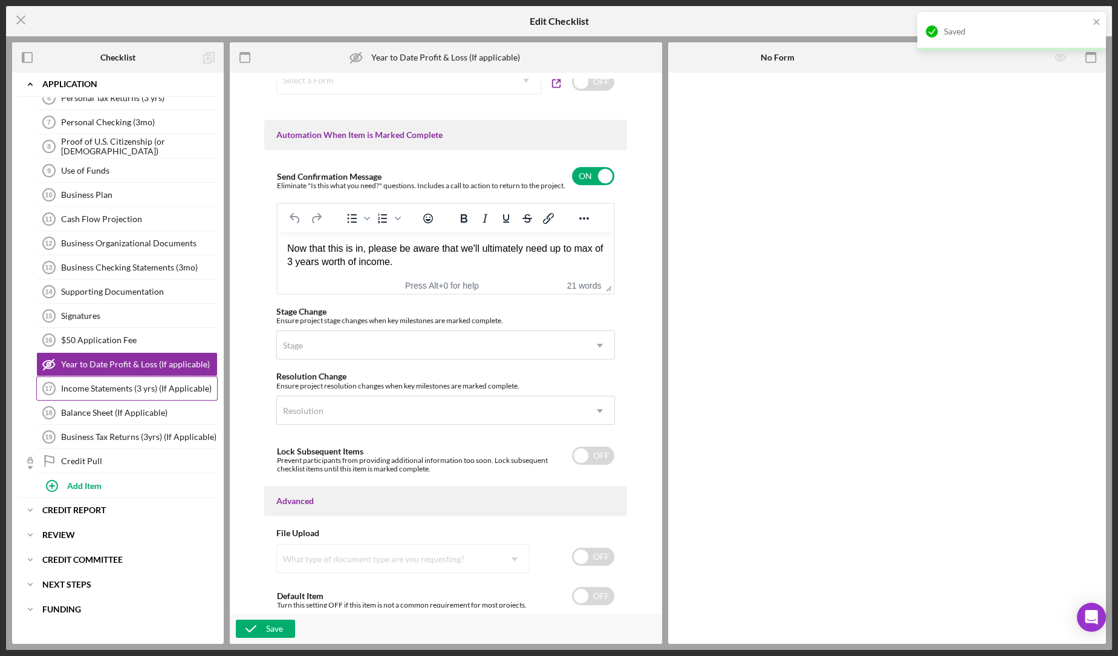
click at [125, 383] on div "Income Statements (3 yrs) (If Applicable)" at bounding box center [139, 388] width 156 height 10
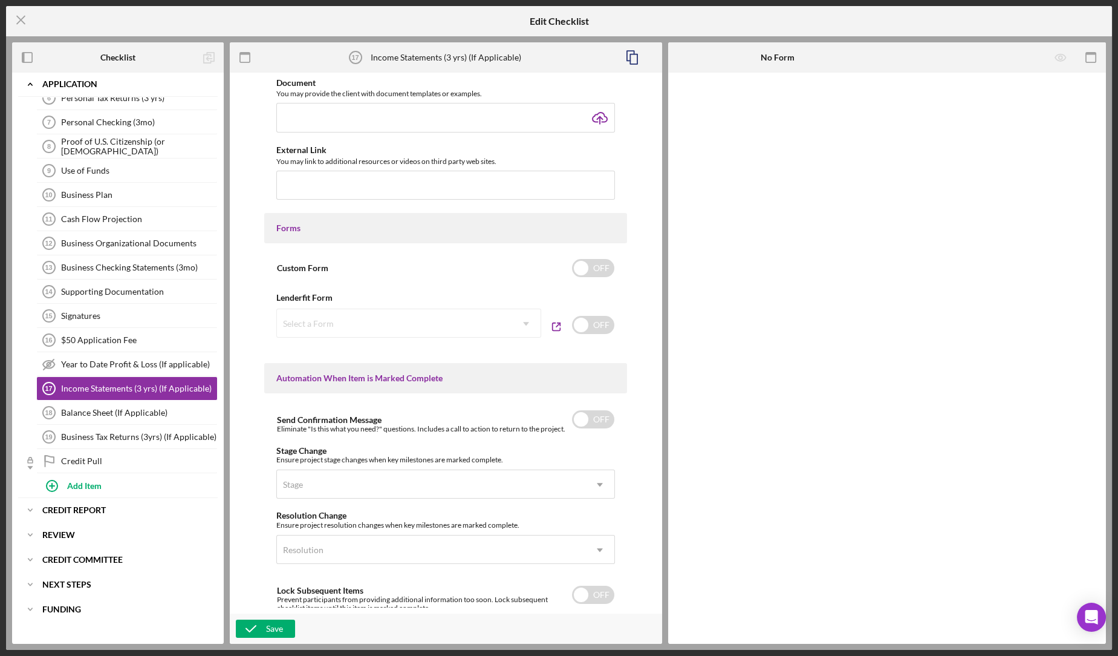
scroll to position [668, 0]
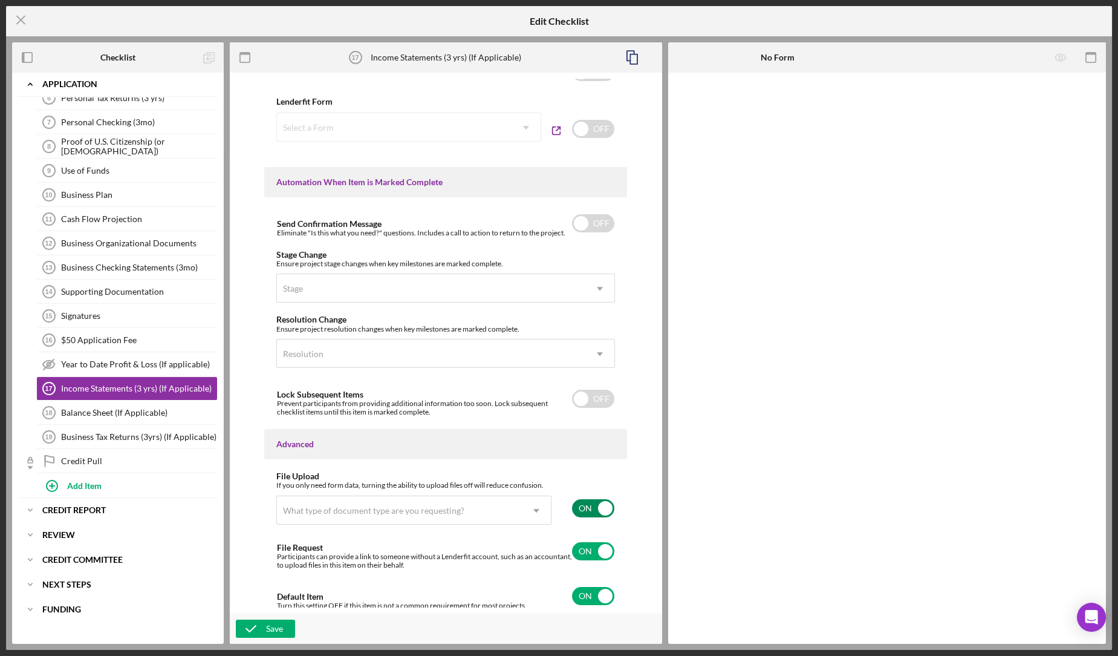
click at [584, 510] on input "checkbox" at bounding box center [593, 508] width 42 height 18
checkbox input "false"
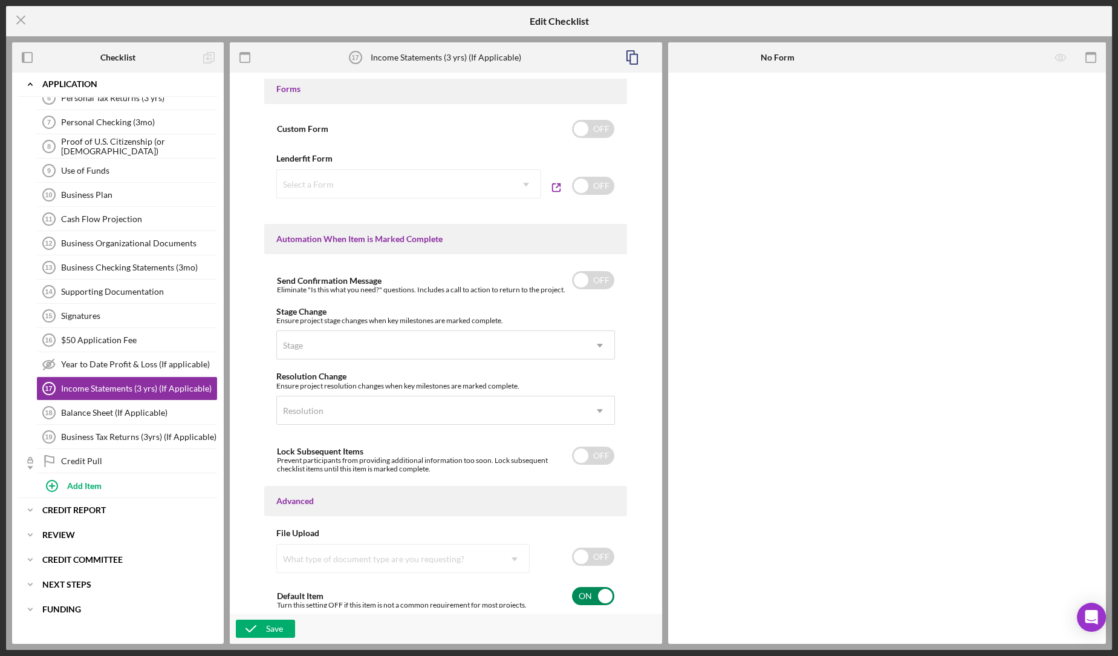
click at [593, 590] on input "checkbox" at bounding box center [593, 596] width 42 height 18
checkbox input "false"
click at [273, 631] on div "Save" at bounding box center [274, 628] width 17 height 18
click at [165, 414] on link "Balance Sheet (If Applicable) 17 Balance Sheet (If Applicable)" at bounding box center [126, 412] width 181 height 24
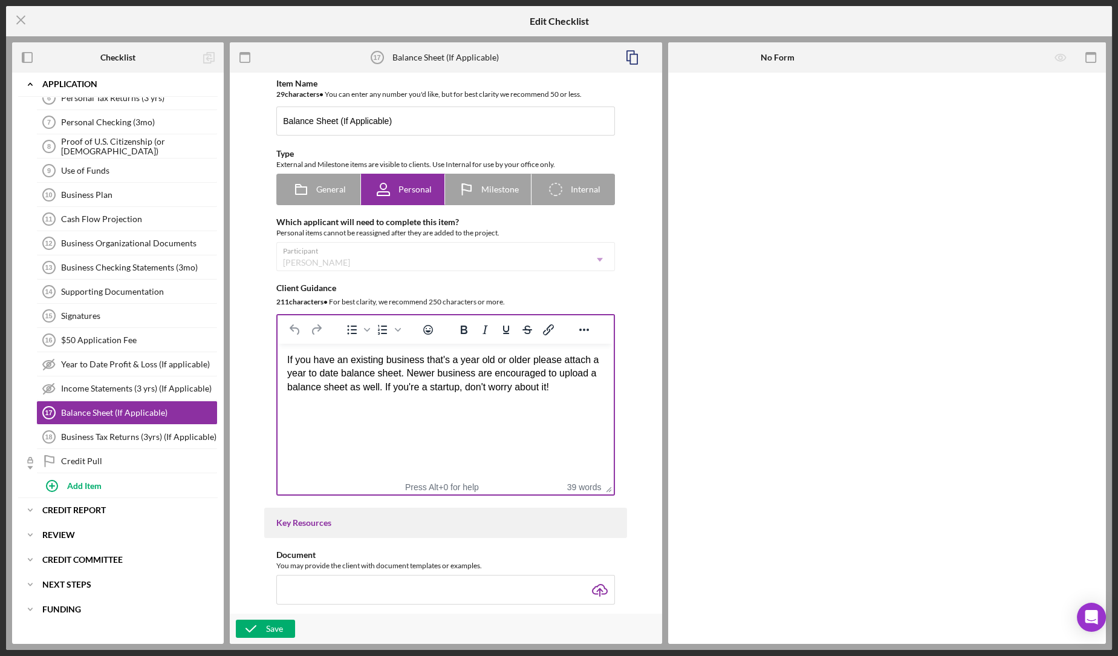
scroll to position [772, 0]
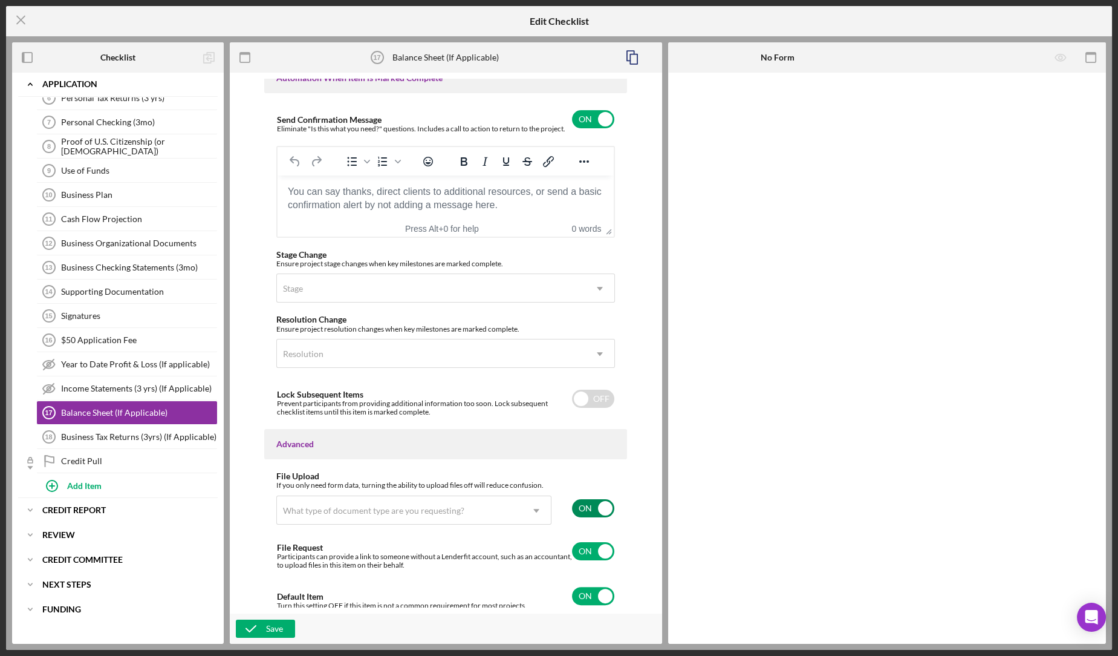
click at [584, 509] on input "checkbox" at bounding box center [593, 508] width 42 height 18
checkbox input "false"
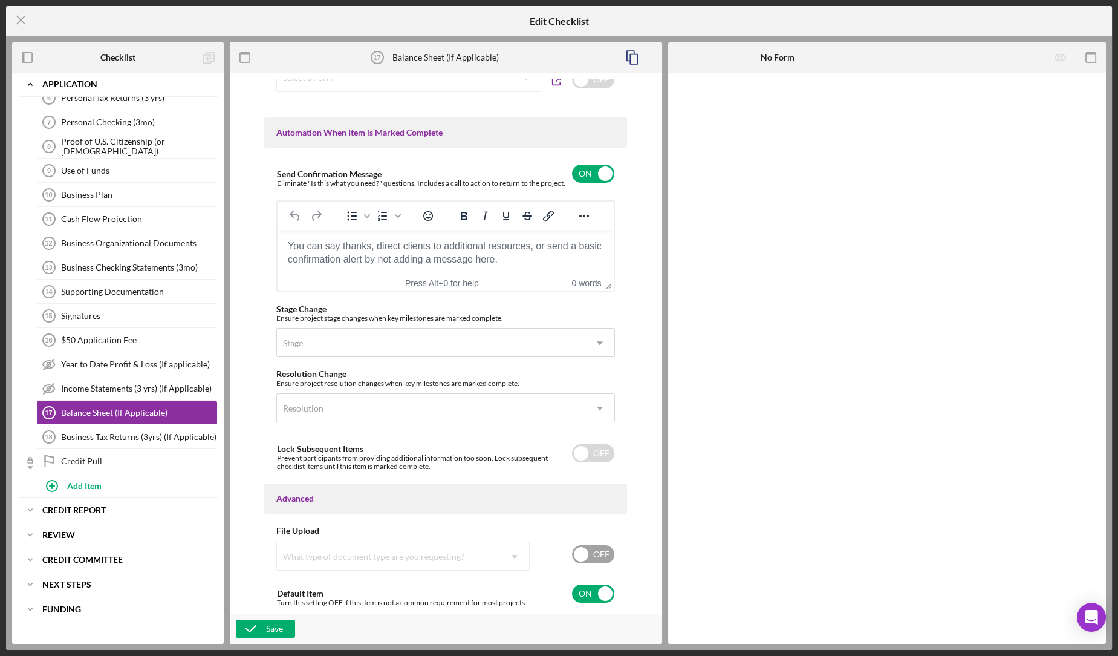
scroll to position [715, 0]
click at [589, 591] on input "checkbox" at bounding box center [593, 596] width 42 height 18
checkbox input "false"
click at [281, 631] on div "Save" at bounding box center [274, 628] width 17 height 18
click at [92, 432] on div "Business Tax Returns (3yrs) (If Applicable)" at bounding box center [139, 437] width 156 height 10
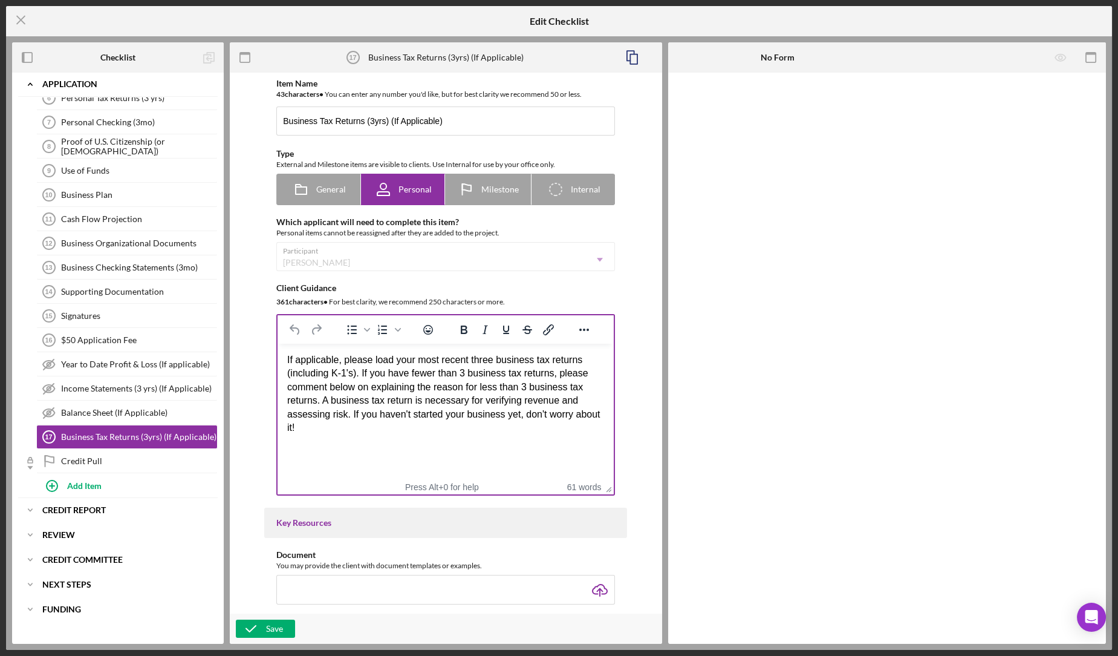
scroll to position [668, 0]
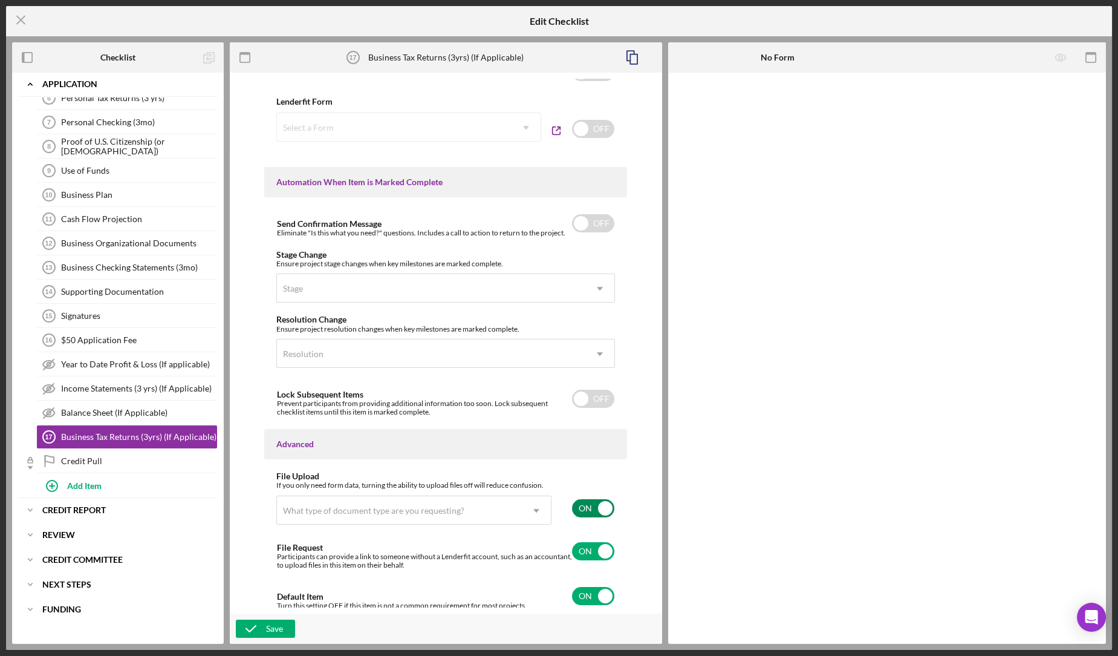
click at [585, 507] on input "checkbox" at bounding box center [593, 508] width 42 height 18
checkbox input "false"
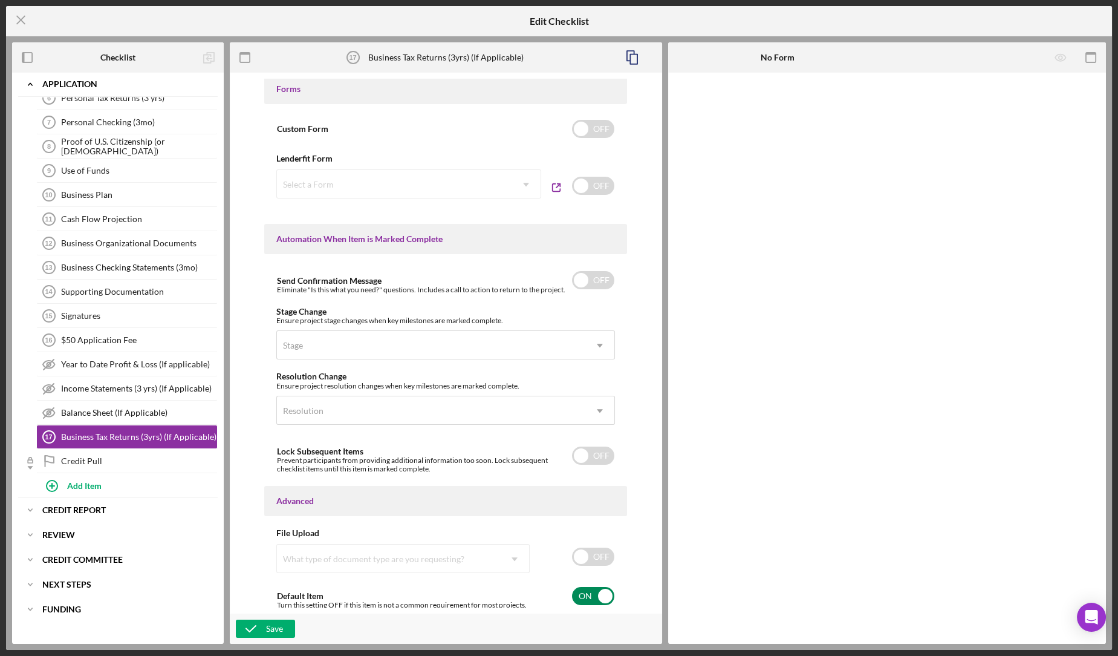
click at [593, 592] on input "checkbox" at bounding box center [593, 596] width 42 height 18
checkbox input "false"
click at [264, 626] on icon "button" at bounding box center [251, 628] width 30 height 30
click at [273, 632] on div "Save" at bounding box center [274, 628] width 17 height 18
click at [14, 16] on icon "Icon/Menu Close" at bounding box center [21, 20] width 30 height 30
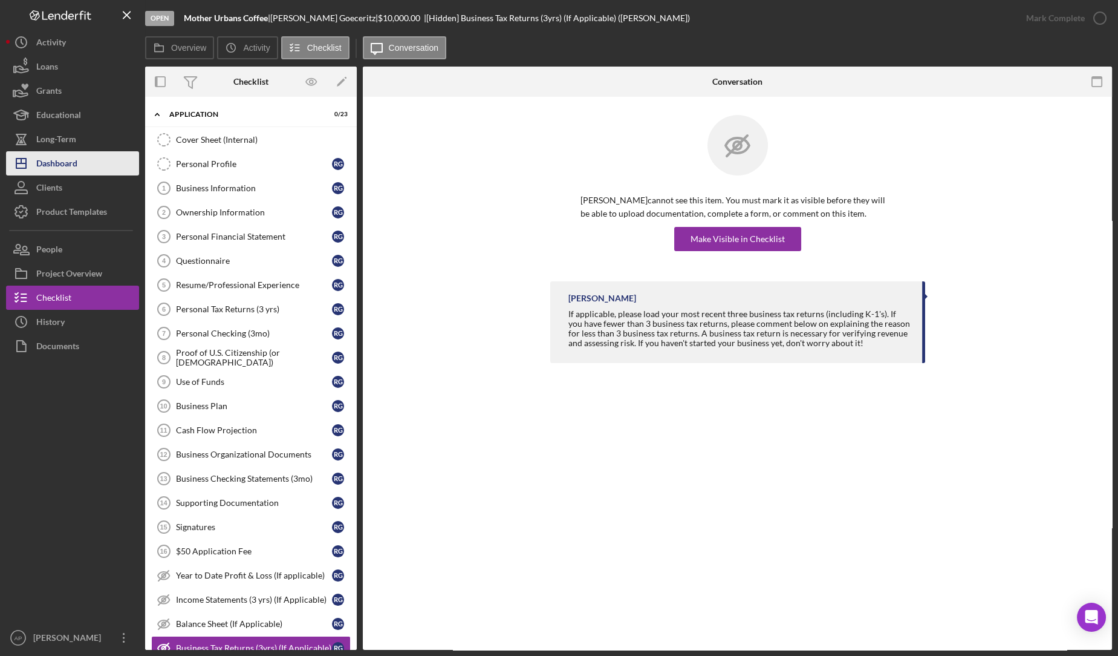
click at [93, 171] on button "Icon/Dashboard Dashboard" at bounding box center [72, 163] width 133 height 24
